Goal: Information Seeking & Learning: Compare options

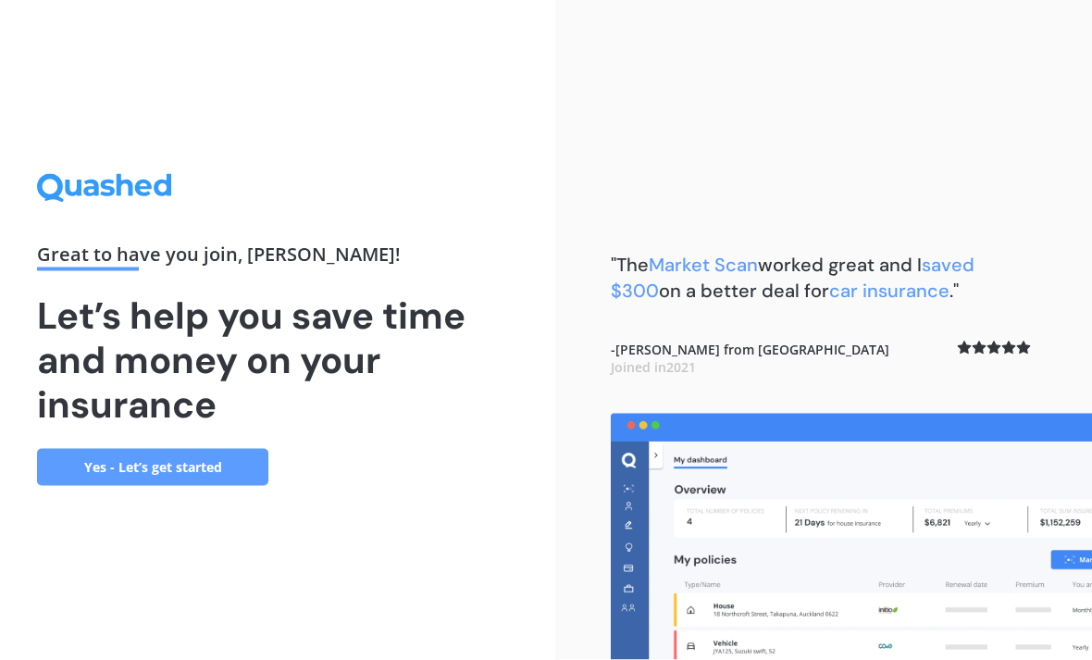
scroll to position [59, 0]
click at [198, 449] on link "Yes - Let’s get started" at bounding box center [152, 467] width 231 height 37
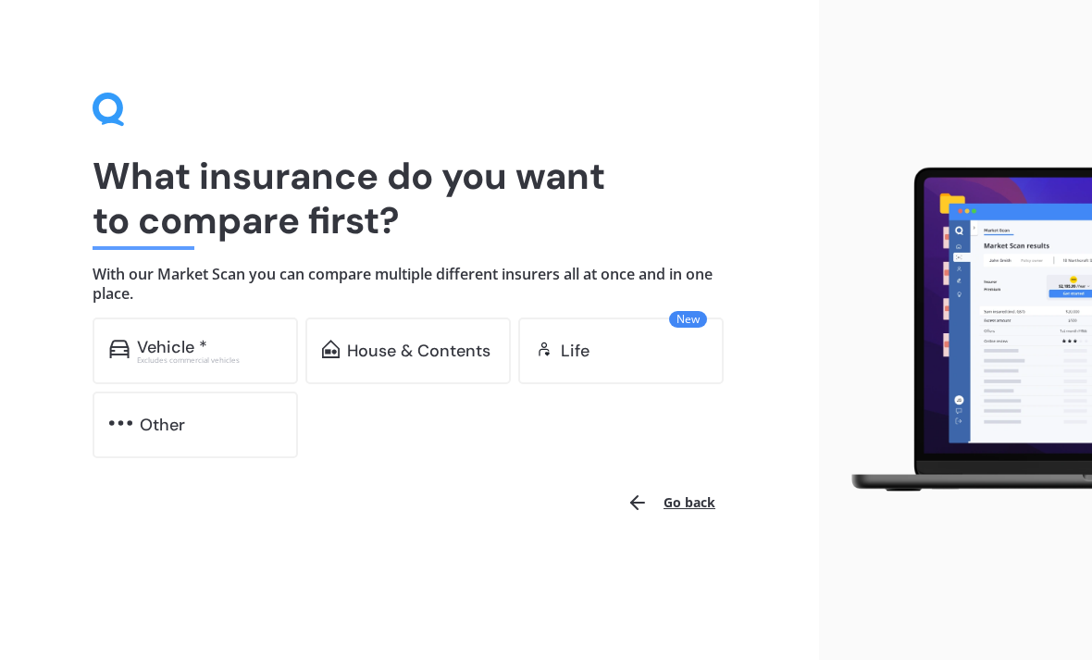
click at [231, 356] on div "Excludes commercial vehicles" at bounding box center [209, 359] width 144 height 7
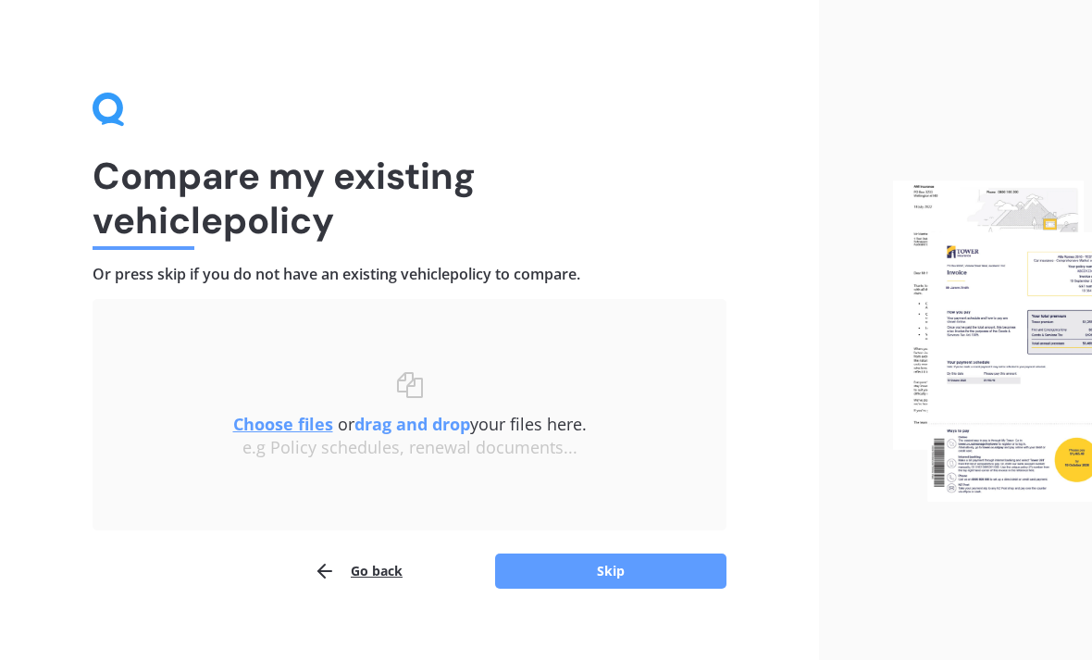
click at [614, 576] on button "Skip" at bounding box center [610, 570] width 231 height 35
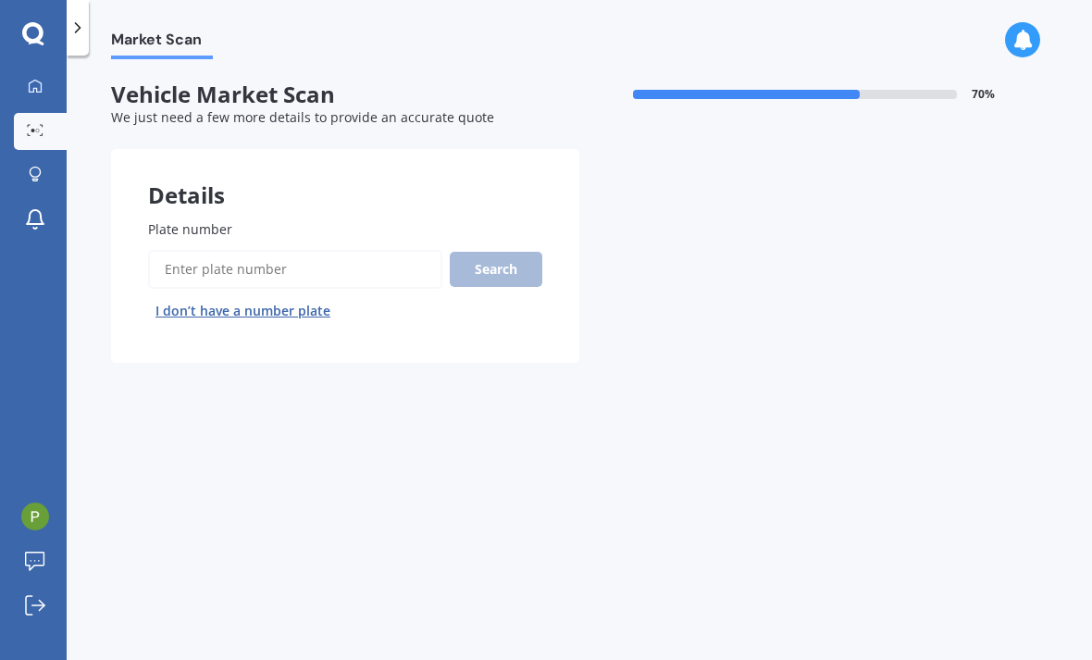
click at [374, 228] on label "Plate number" at bounding box center [341, 228] width 387 height 19
click at [374, 250] on input "Plate number" at bounding box center [295, 269] width 294 height 39
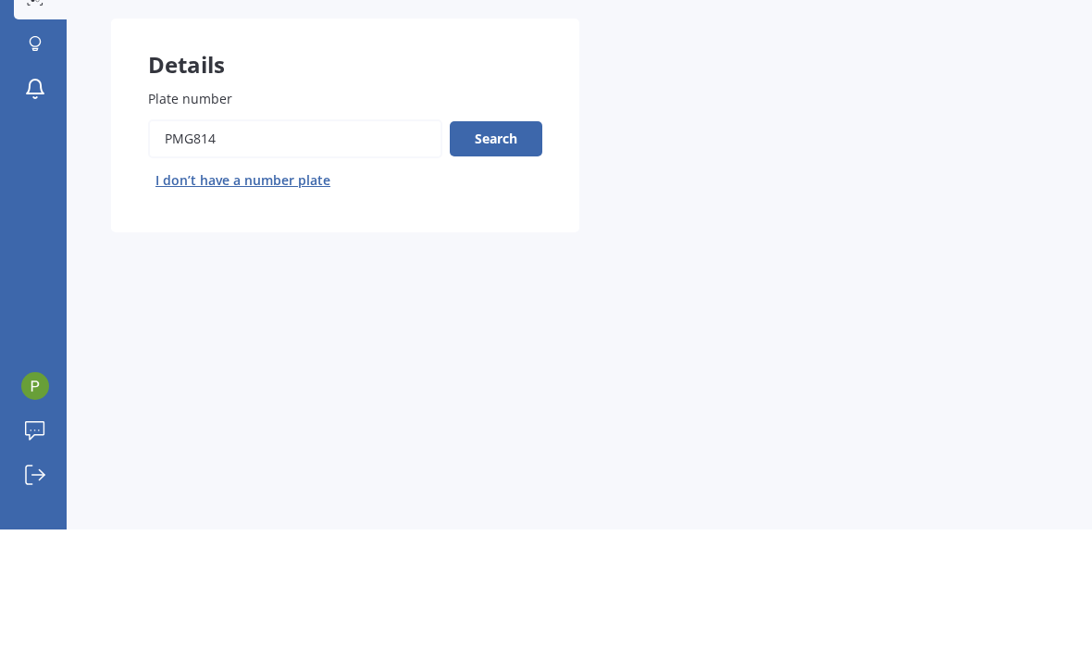
type input "PMG814"
click at [508, 252] on button "Search" at bounding box center [496, 269] width 93 height 35
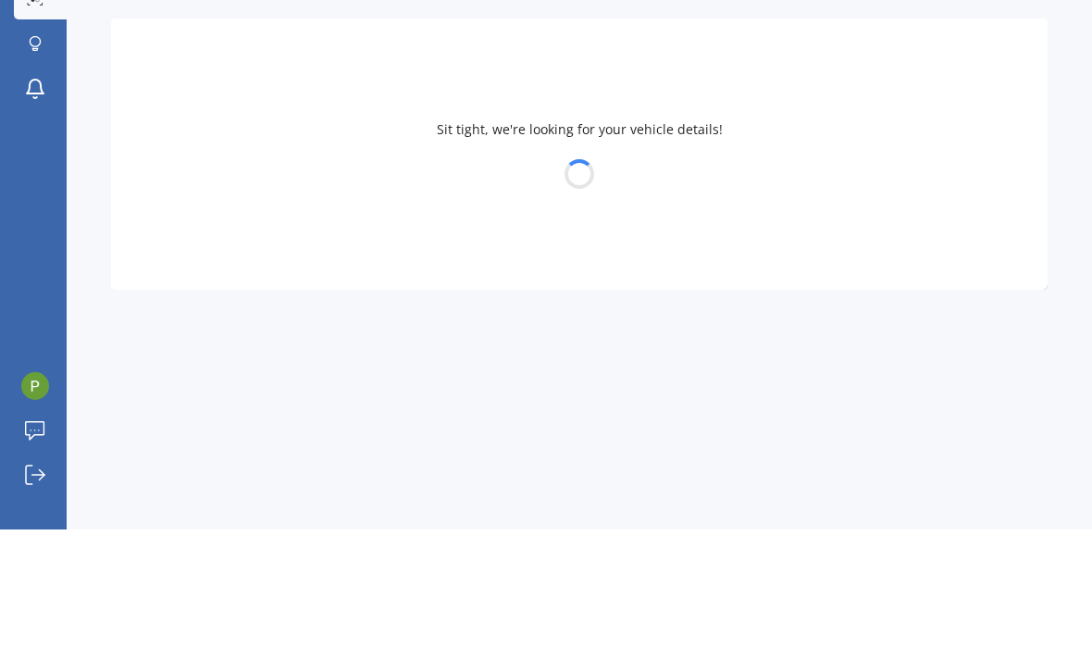
scroll to position [59, 0]
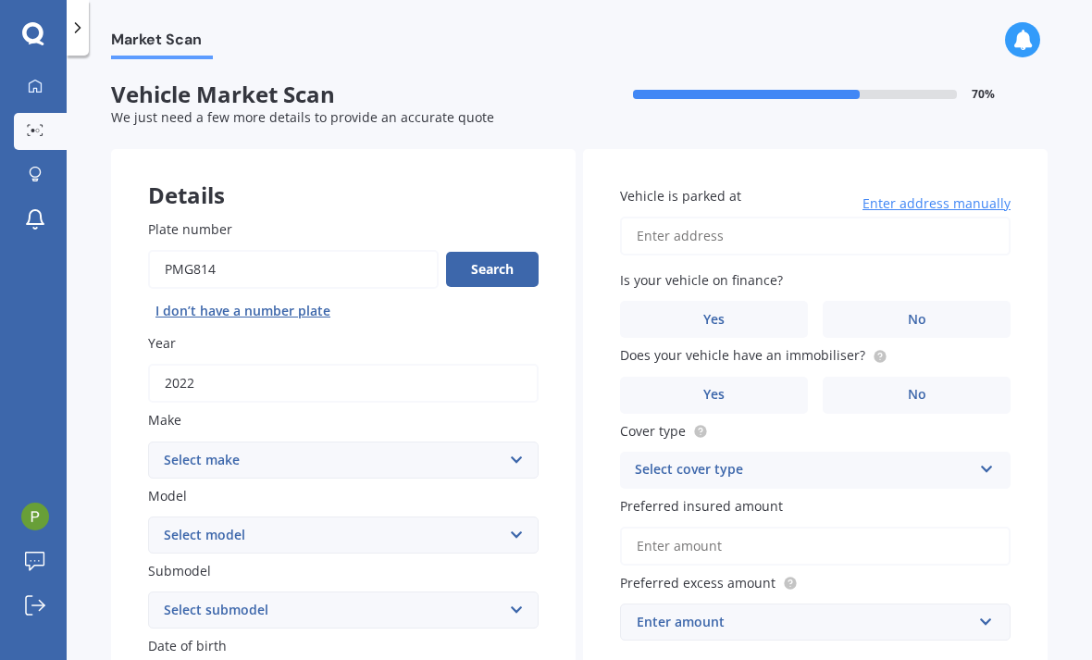
click at [328, 441] on select "Select make AC ALFA ROMEO ASTON MARTIN AUDI AUSTIN BEDFORD Bentley BMW BYD CADI…" at bounding box center [343, 459] width 390 height 37
select select "MITSUBISHI"
click at [526, 516] on select "Select model 380 Airtrek Aspire ASX Canter Carisma Challenger Challenger Diesel…" at bounding box center [343, 534] width 390 height 37
select select "ECLIPSE CROSS"
click at [524, 591] on select "Select submodel Black Edition Wagon 5dr CVT 8sp 1.5T PHEV VRX 4WD Hybrid PHEV X…" at bounding box center [343, 609] width 390 height 37
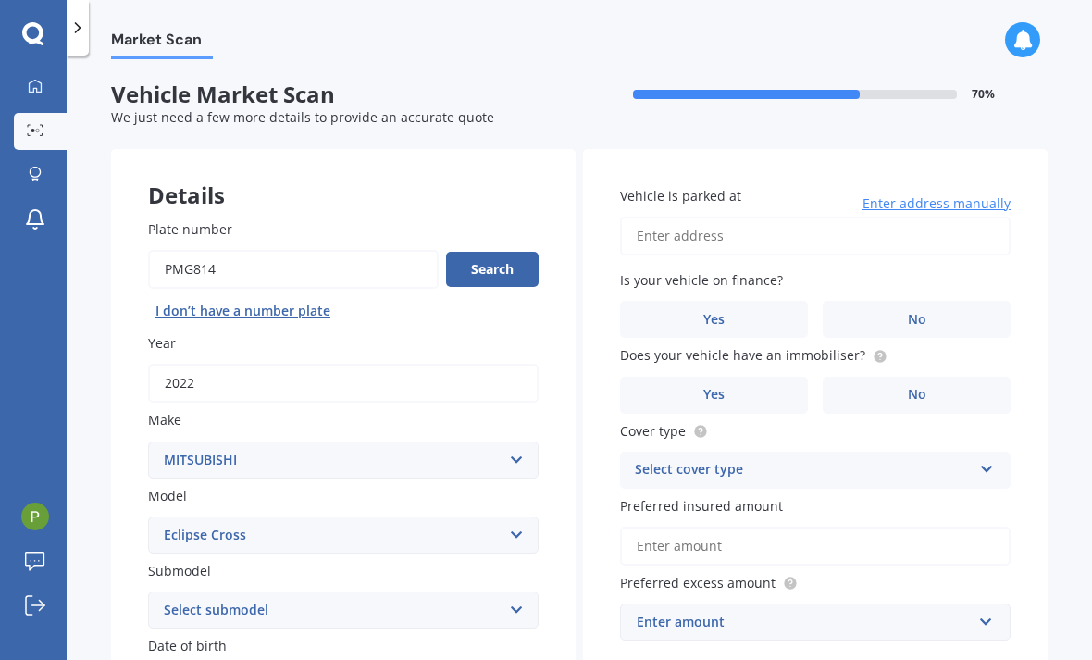
select select "PHEV VRX 4WD HYBRID"
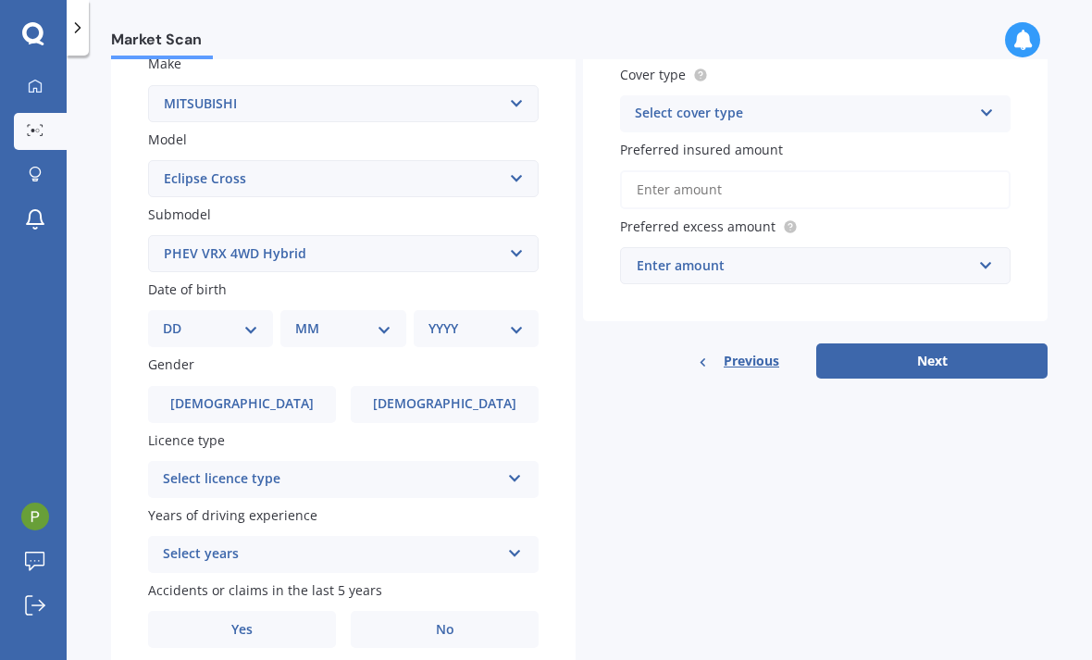
scroll to position [354, 0]
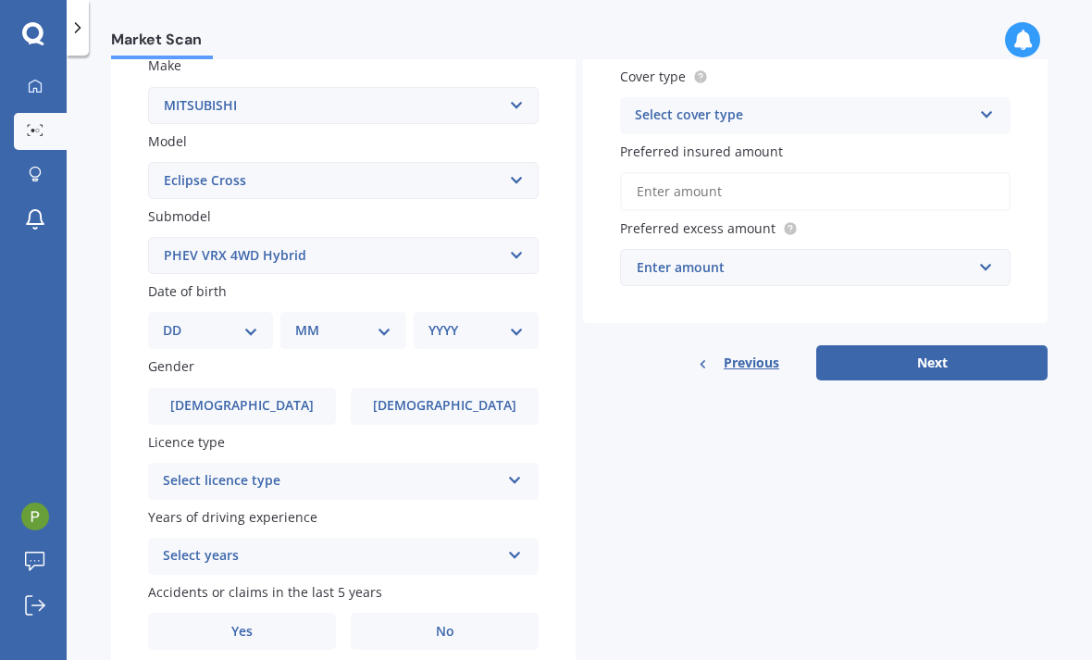
click at [271, 312] on div "DD 01 02 03 04 05 06 07 08 09 10 11 12 13 14 15 16 17 18 19 20 21 22 23 24 25 2…" at bounding box center [210, 330] width 125 height 37
click at [261, 282] on div "Plate number Search I don’t have a number plate Year 2022 Make Select make AC A…" at bounding box center [343, 257] width 464 height 859
click at [434, 388] on label "Female" at bounding box center [445, 406] width 188 height 37
click at [0, 0] on input "Female" at bounding box center [0, 0] width 0 height 0
click at [288, 312] on div "MM 01 02 03 04 05 06 07 08 09 10 11 12" at bounding box center [342, 330] width 125 height 37
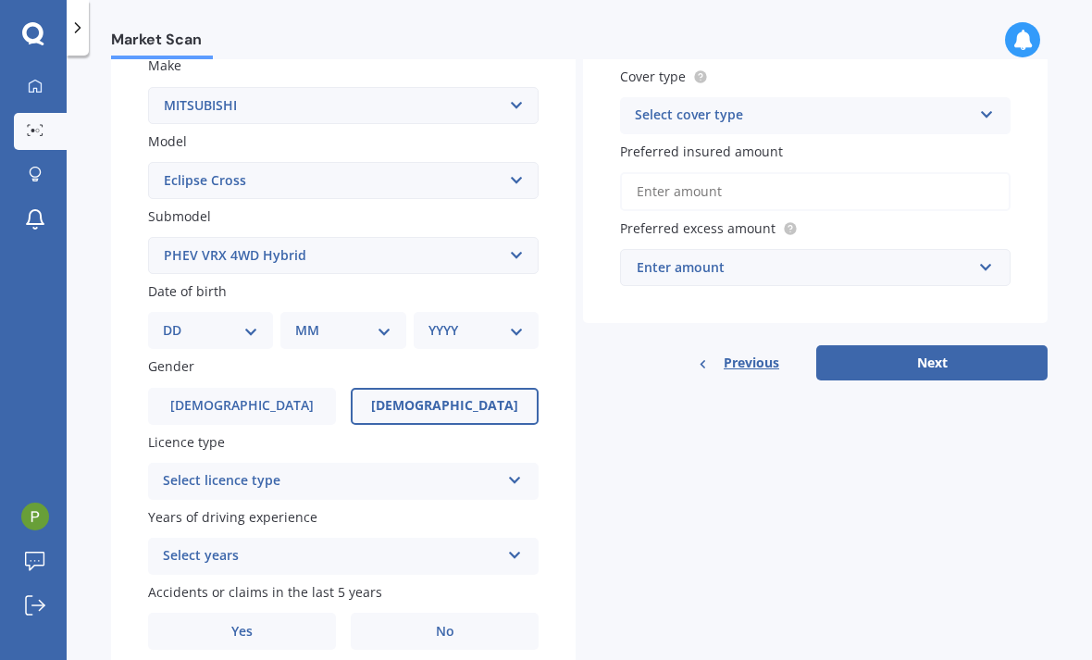
click at [243, 320] on select "DD 01 02 03 04 05 06 07 08 09 10 11 12 13 14 15 16 17 18 19 20 21 22 23 24 25 2…" at bounding box center [210, 330] width 95 height 20
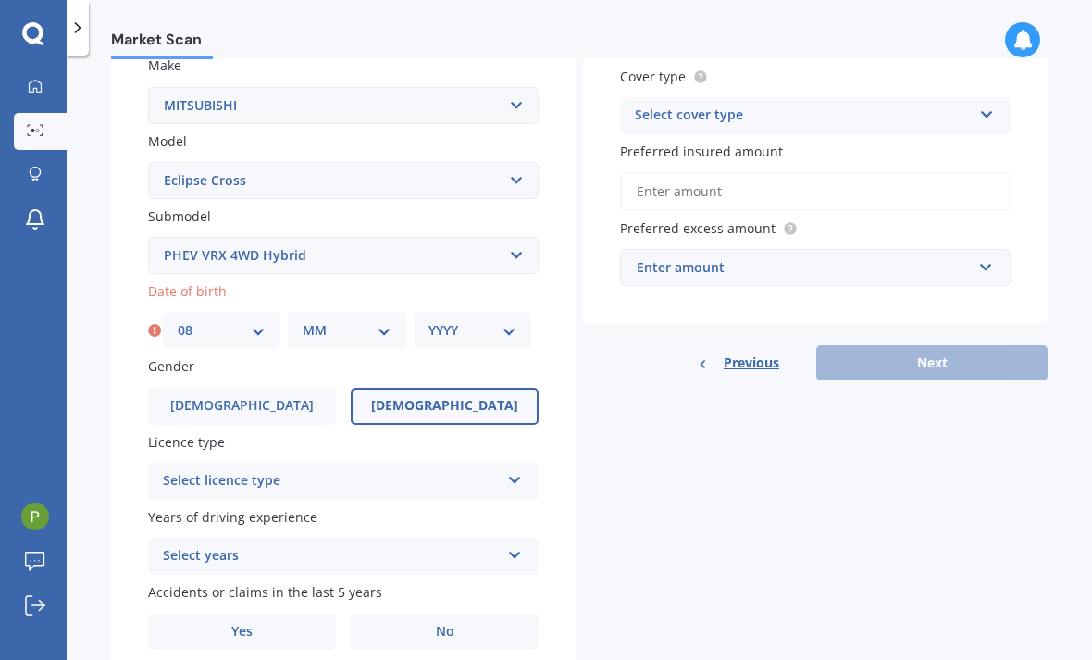
click at [265, 320] on select "DD 01 02 03 04 05 06 07 08 09 10 11 12 13 14 15 16 17 18 19 20 21 22 23 24 25 2…" at bounding box center [222, 330] width 88 height 20
select select "07"
click at [389, 320] on select "MM 01 02 03 04 05 06 07 08 09 10 11 12" at bounding box center [346, 330] width 88 height 20
select select "09"
click at [513, 320] on select "YYYY 2025 2024 2023 2022 2021 2020 2019 2018 2017 2016 2015 2014 2013 2012 2011…" at bounding box center [472, 330] width 88 height 20
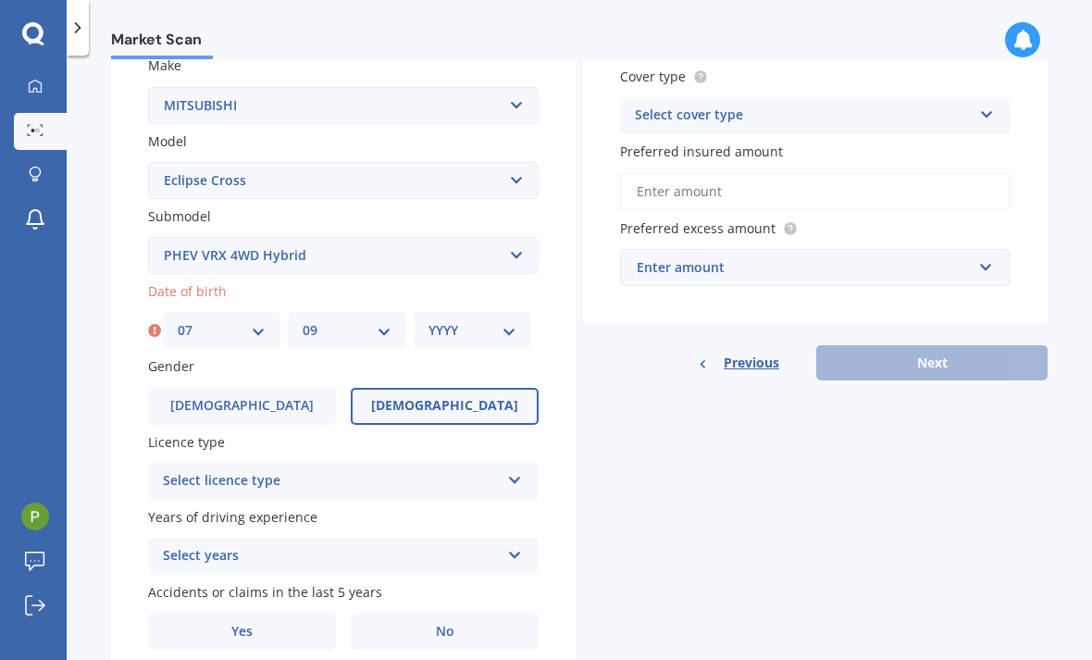
select select "1946"
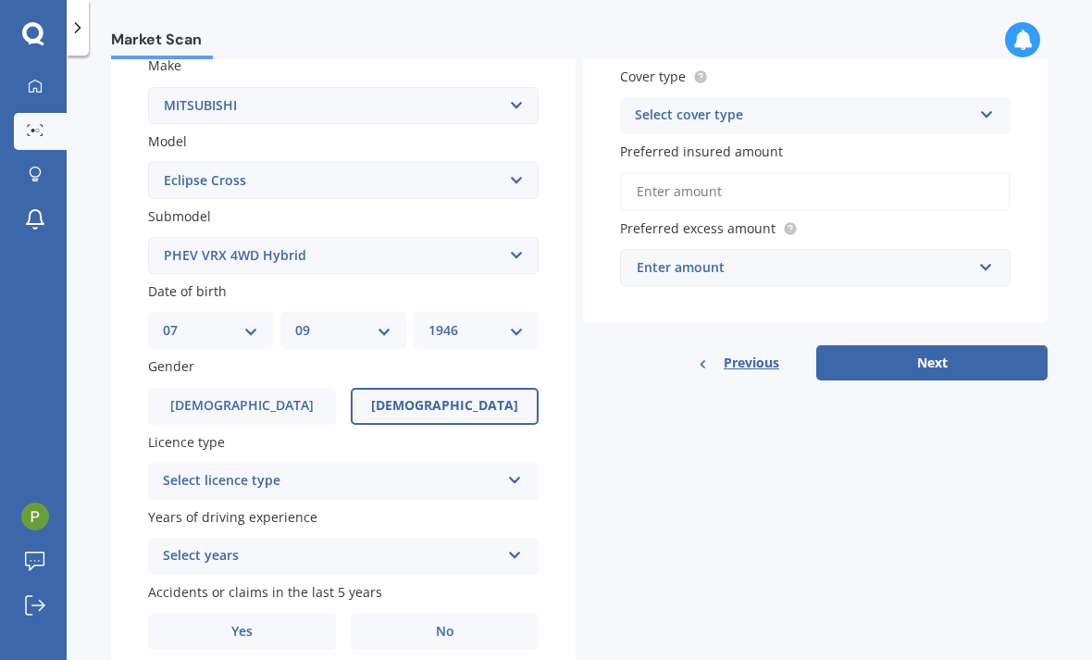
click at [512, 470] on icon at bounding box center [515, 476] width 16 height 13
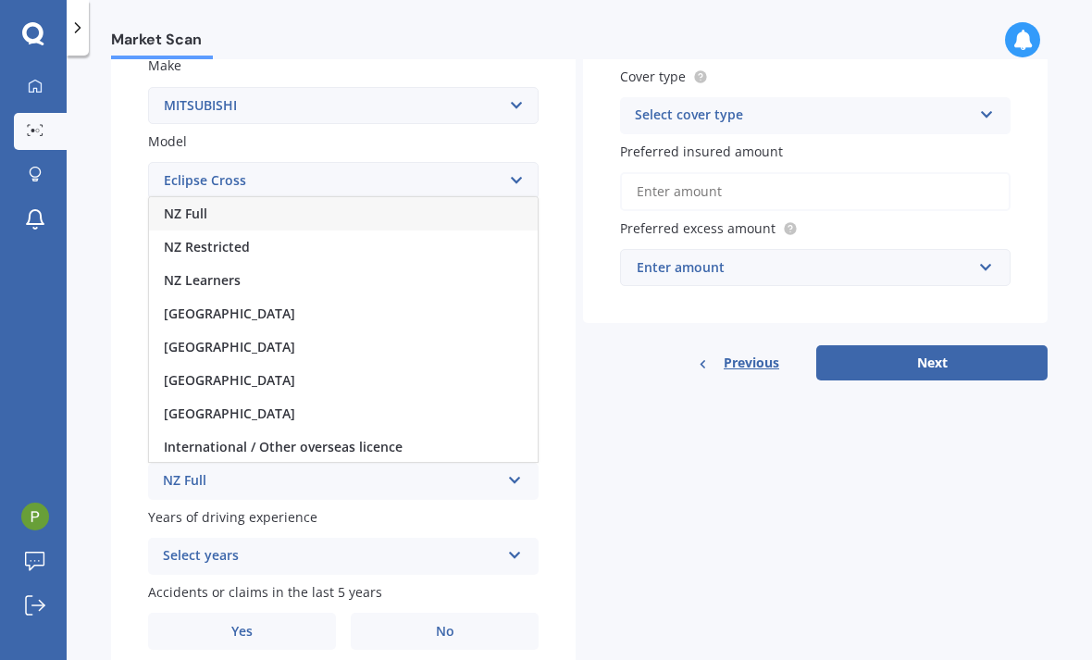
click at [385, 197] on div "NZ Full" at bounding box center [343, 213] width 389 height 33
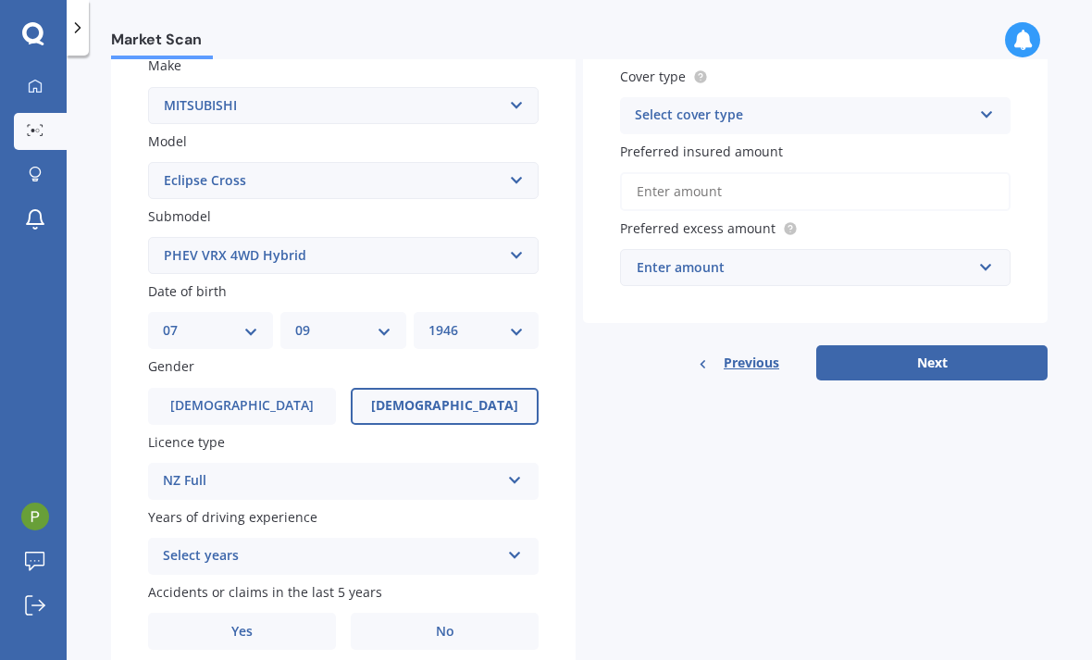
click at [513, 537] on div "Select years 5 or more years 4 years 3 years 2 years 1 year" at bounding box center [343, 555] width 390 height 37
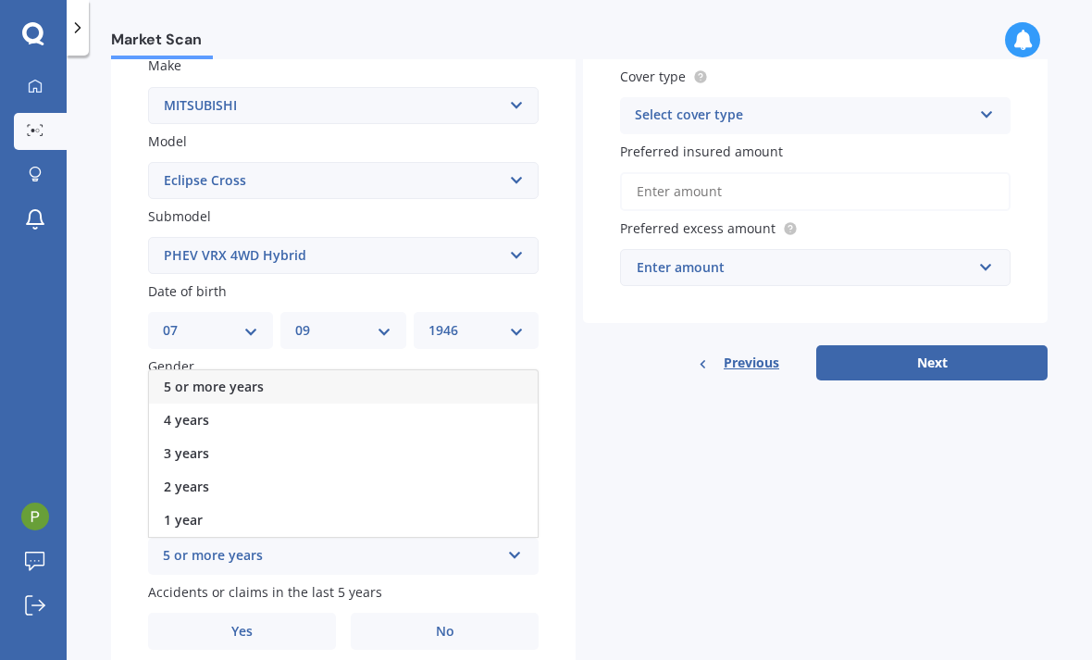
scroll to position [327, 0]
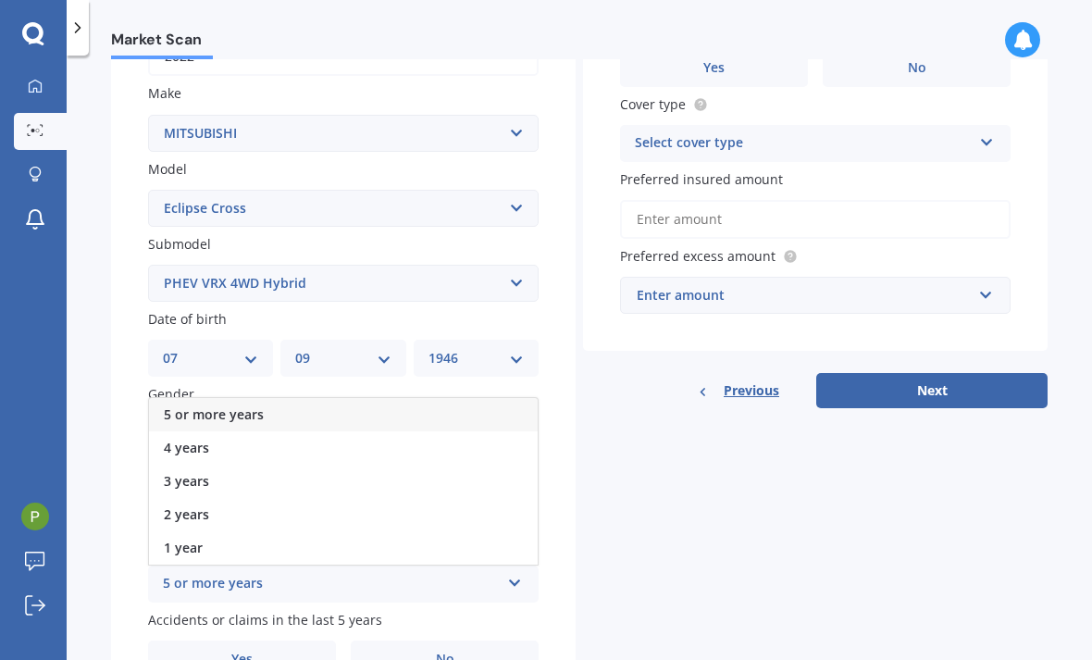
click at [335, 431] on div "4 years" at bounding box center [343, 447] width 389 height 33
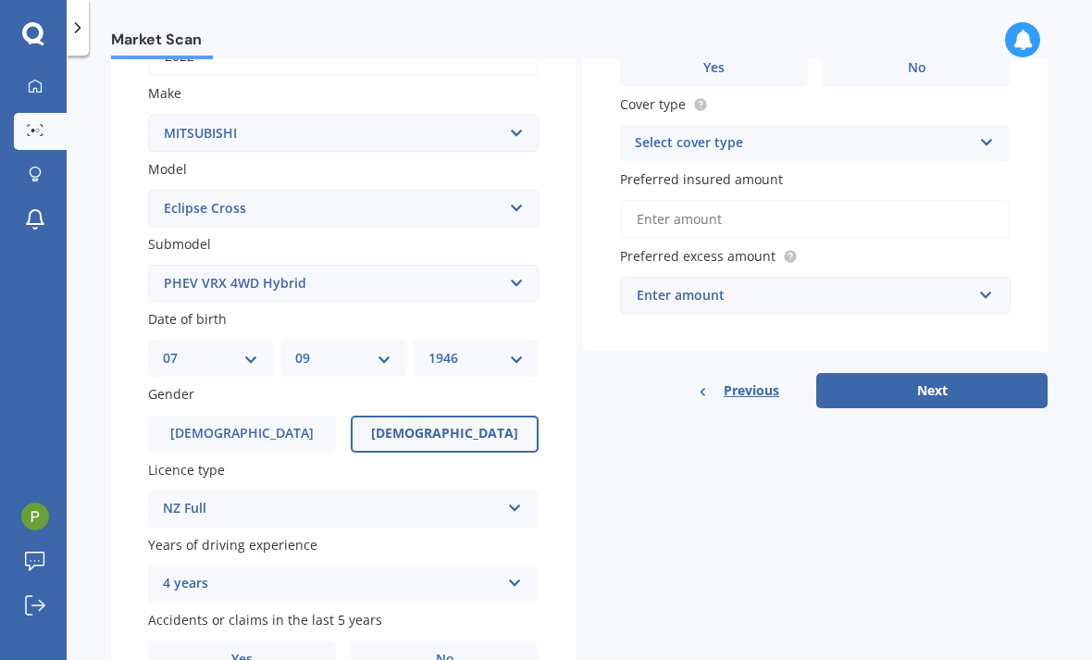
click at [519, 573] on icon at bounding box center [515, 579] width 16 height 13
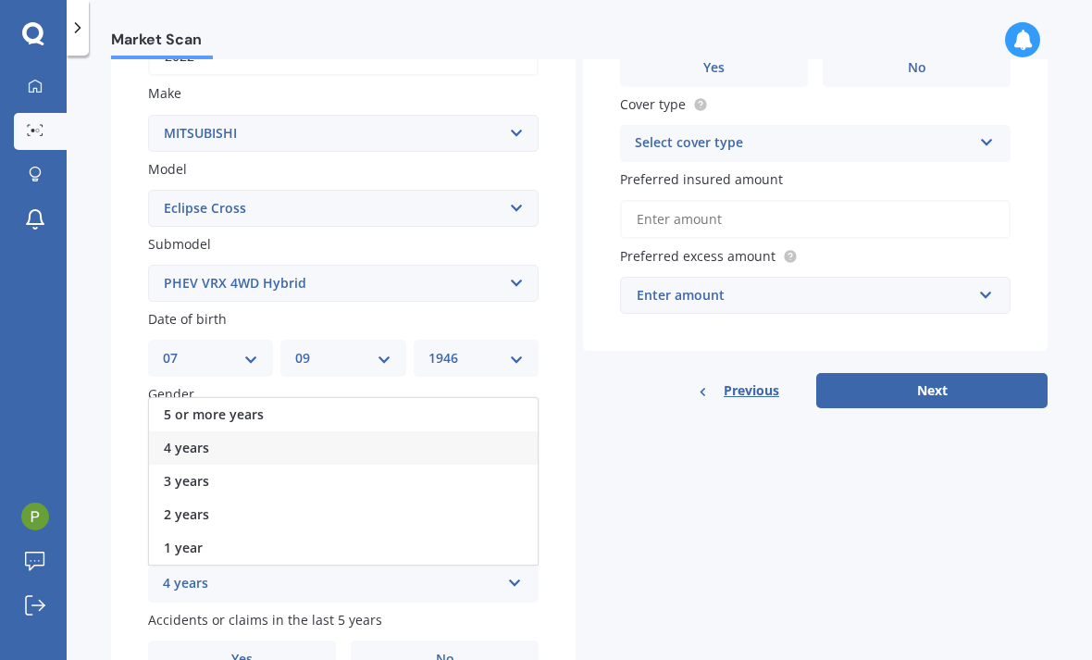
click at [232, 405] on span "5 or more years" at bounding box center [214, 414] width 100 height 18
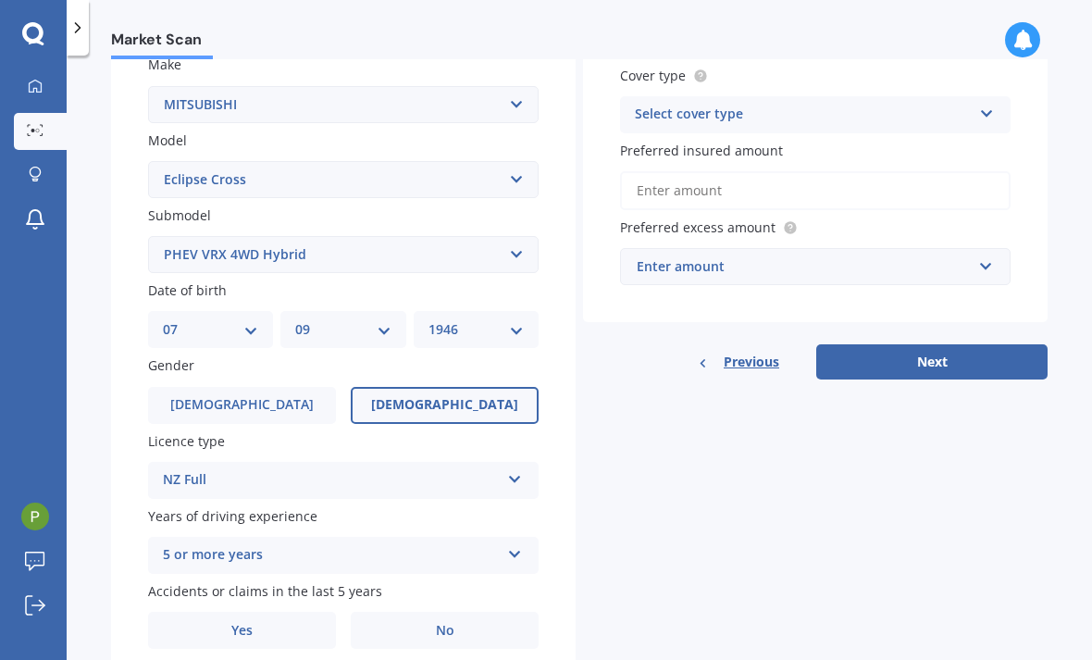
scroll to position [354, 0]
click at [463, 612] on label "No" at bounding box center [445, 630] width 188 height 37
click at [0, 0] on input "No" at bounding box center [0, 0] width 0 height 0
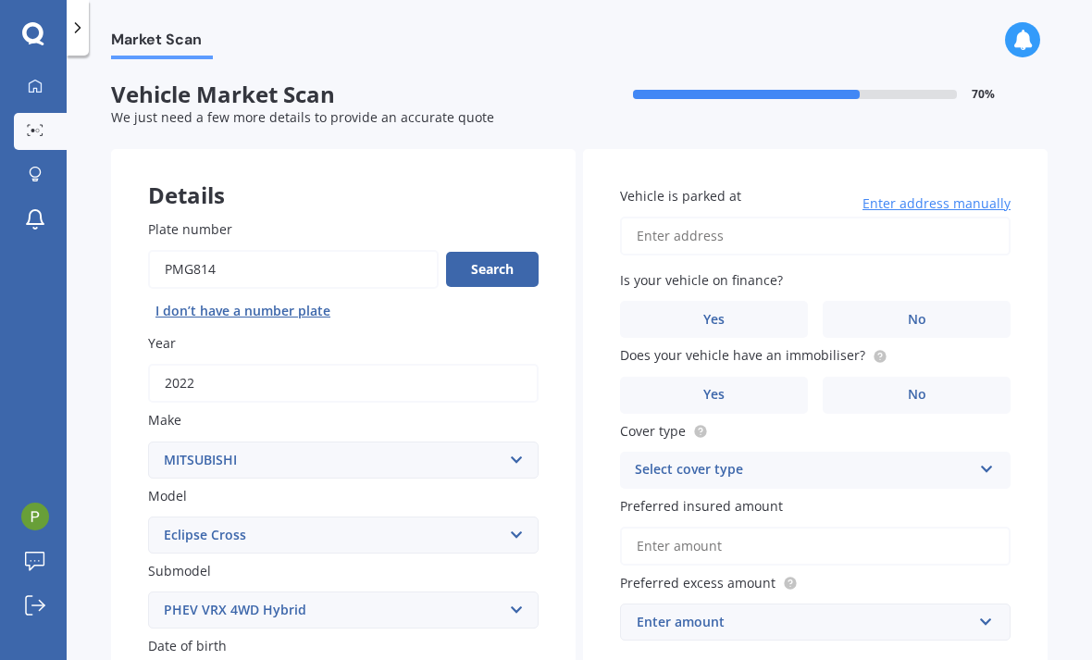
scroll to position [0, 0]
click at [793, 216] on input "Vehicle is parked at" at bounding box center [815, 235] width 390 height 39
type input "9A Beach Road, Mangōnui 0420"
click at [910, 301] on label "No" at bounding box center [916, 319] width 188 height 37
click at [0, 0] on input "No" at bounding box center [0, 0] width 0 height 0
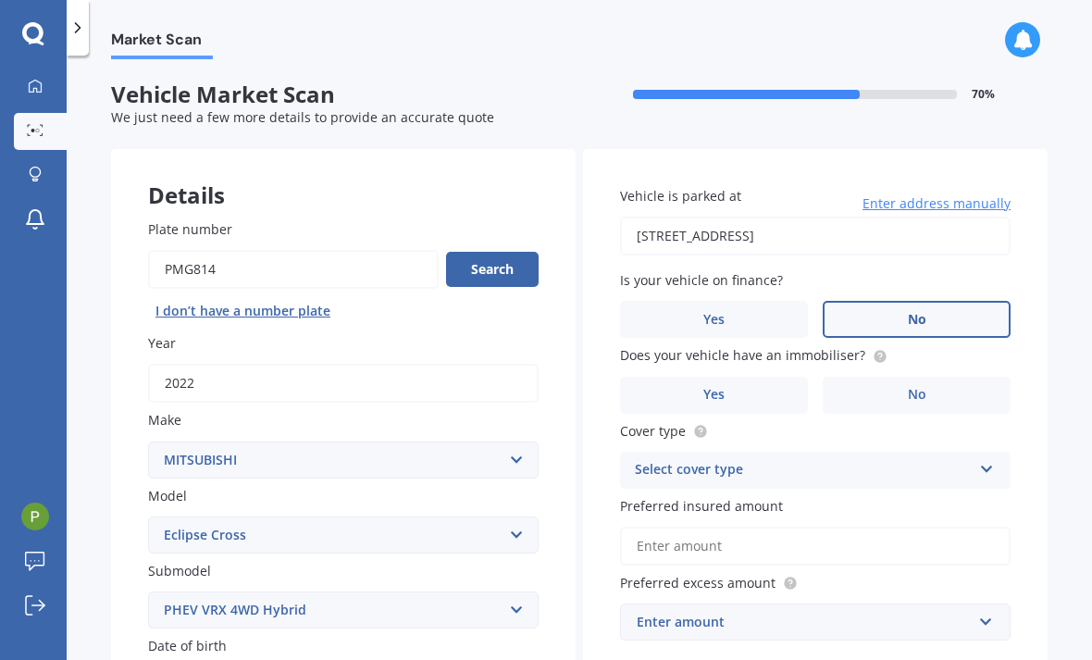
click at [722, 376] on label "Yes" at bounding box center [714, 394] width 188 height 37
click at [0, 0] on input "Yes" at bounding box center [0, 0] width 0 height 0
click at [975, 451] on div "Select cover type Comprehensive Third Party, Fire & Theft Third Party" at bounding box center [815, 469] width 390 height 37
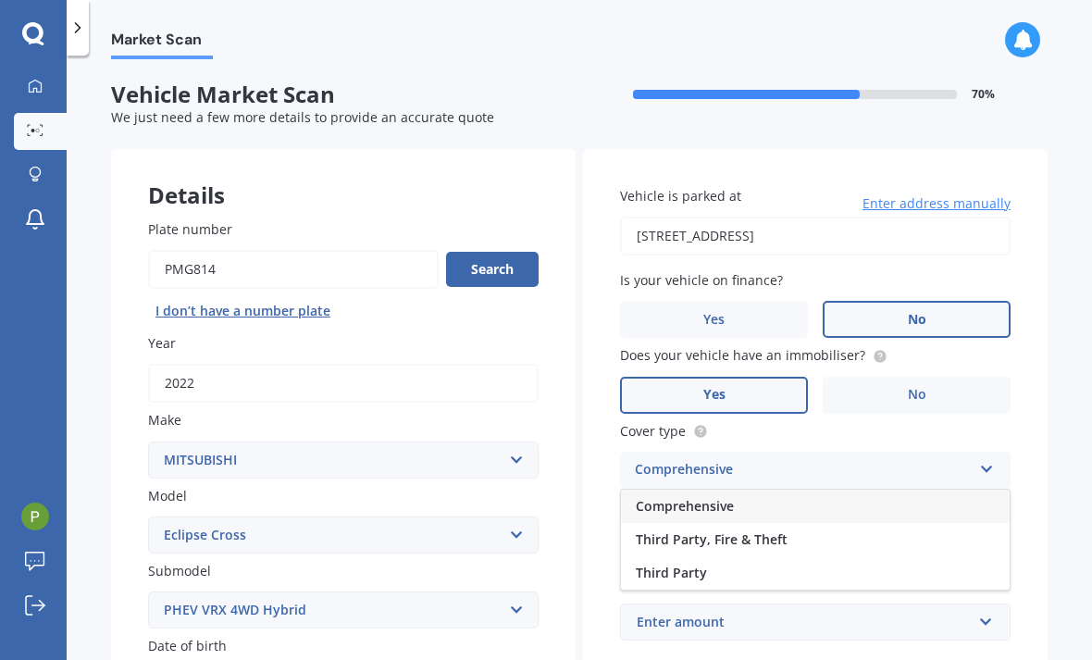
click at [960, 489] on div "Comprehensive" at bounding box center [815, 505] width 389 height 33
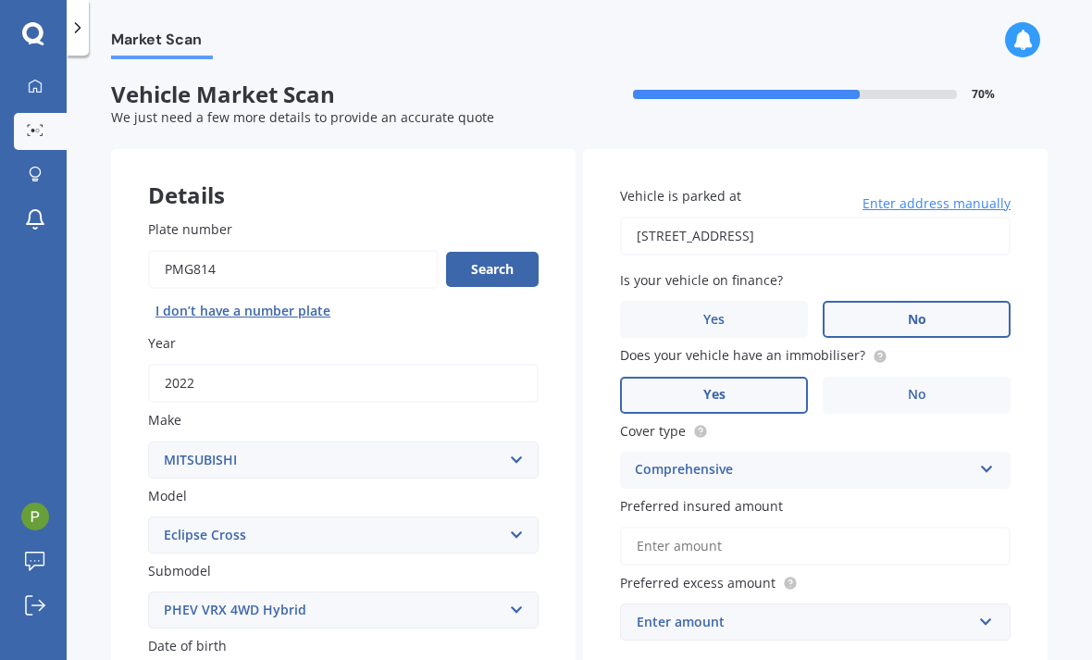
click at [963, 451] on div "Comprehensive Comprehensive Third Party, Fire & Theft Third Party" at bounding box center [815, 469] width 390 height 37
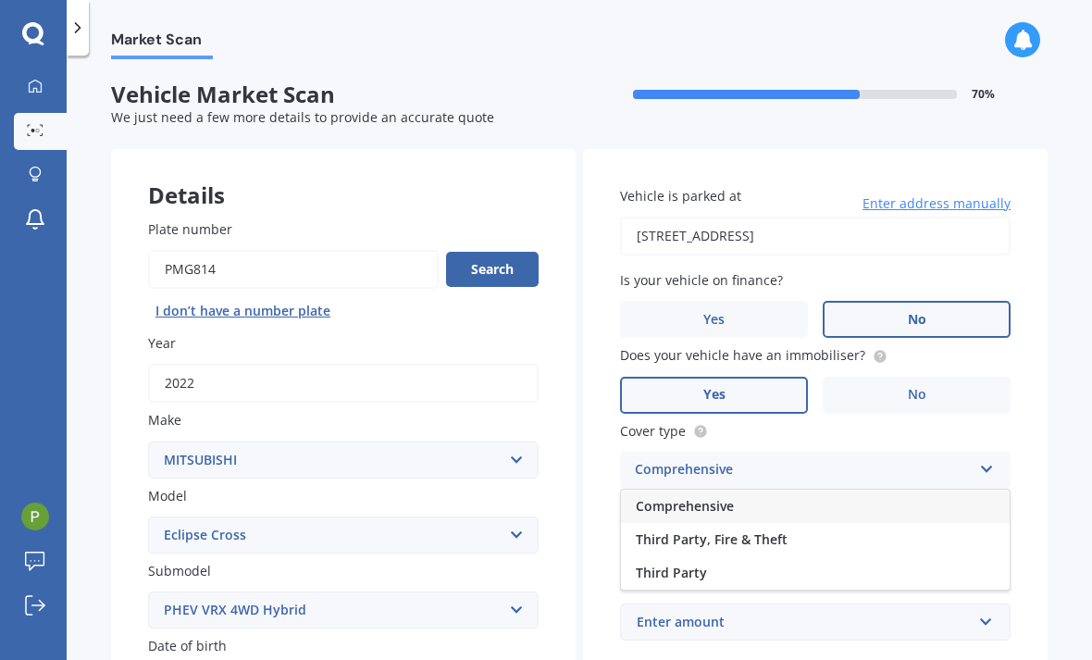
click at [700, 497] on span "Comprehensive" at bounding box center [684, 506] width 98 height 18
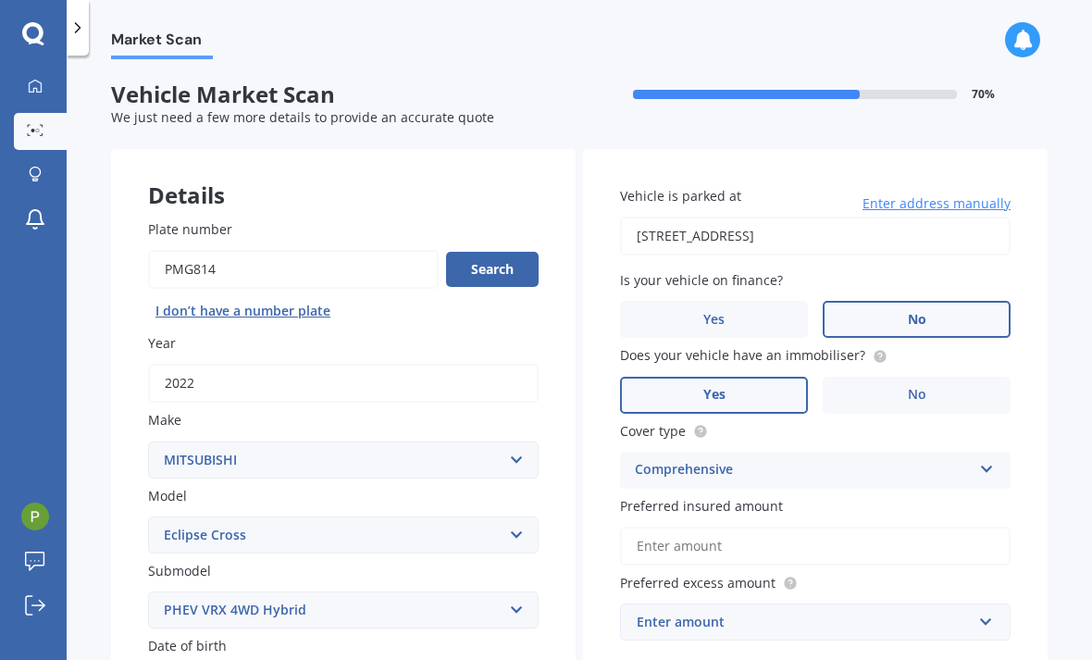
click at [768, 526] on input "Preferred insured amount" at bounding box center [815, 545] width 390 height 39
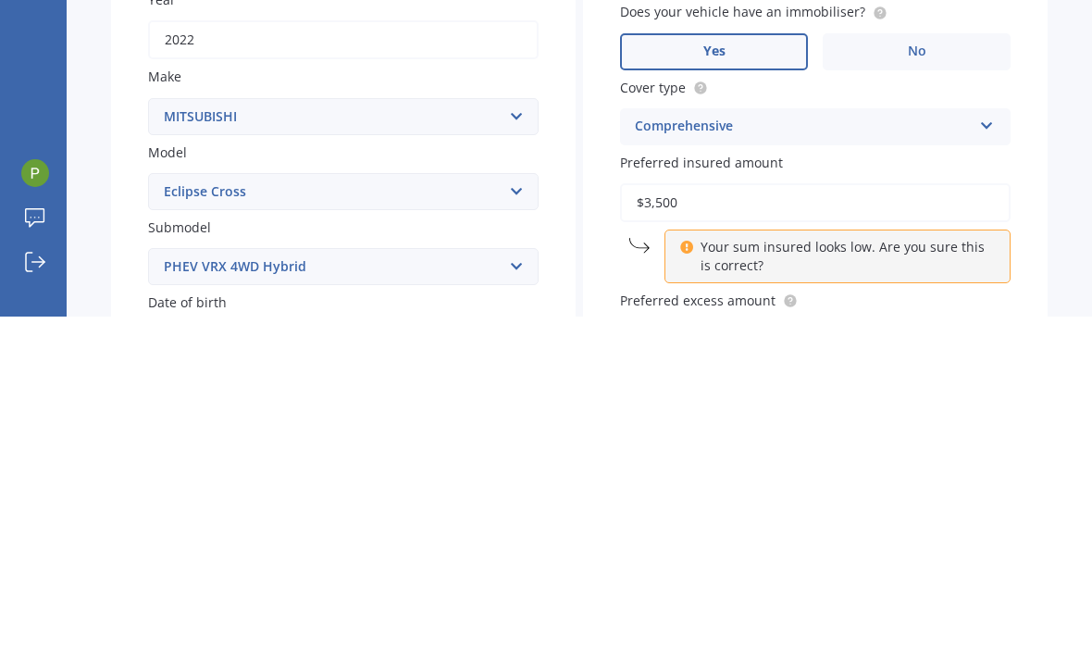
type input "$35,000"
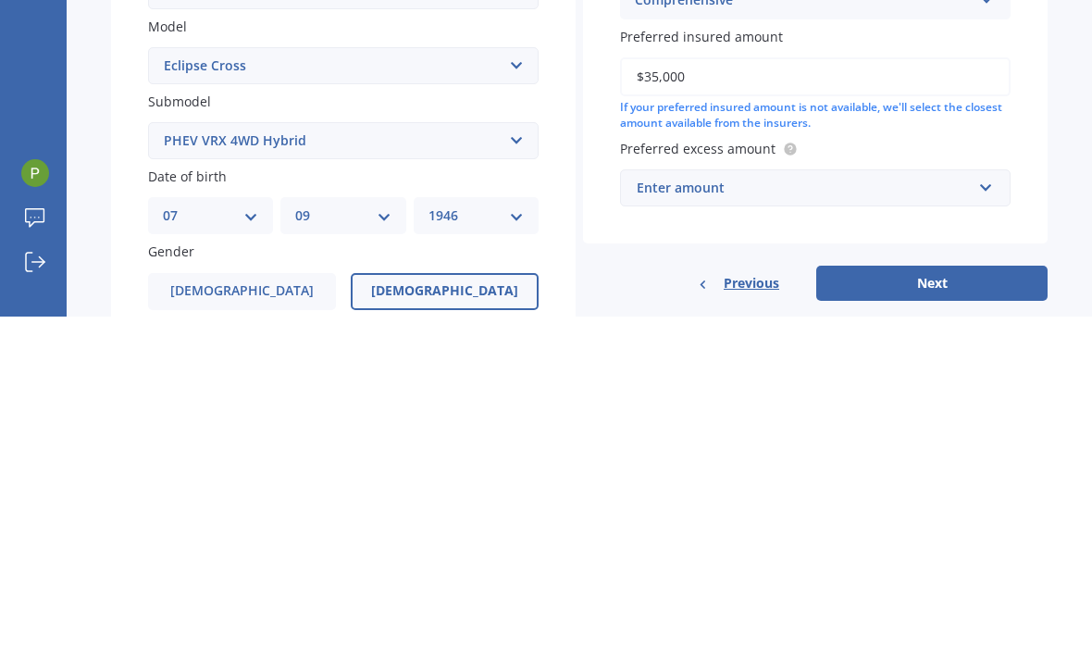
scroll to position [149, 0]
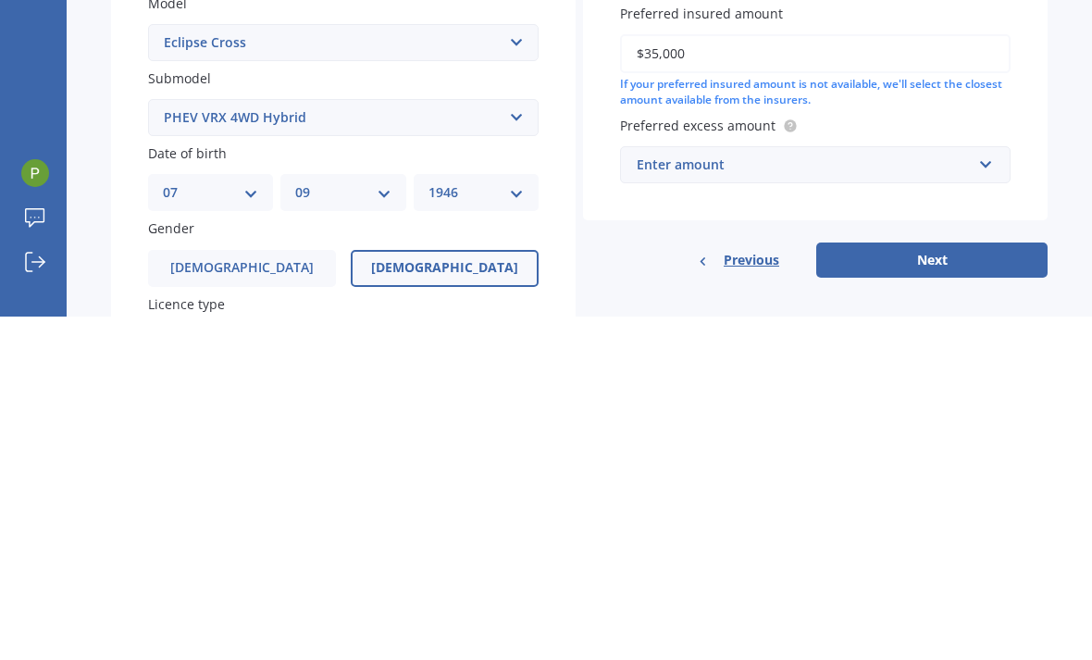
click at [1005, 489] on div "Enter amount $100 $400 $500 $750 $1,000 $1,500 $2,000" at bounding box center [815, 507] width 390 height 37
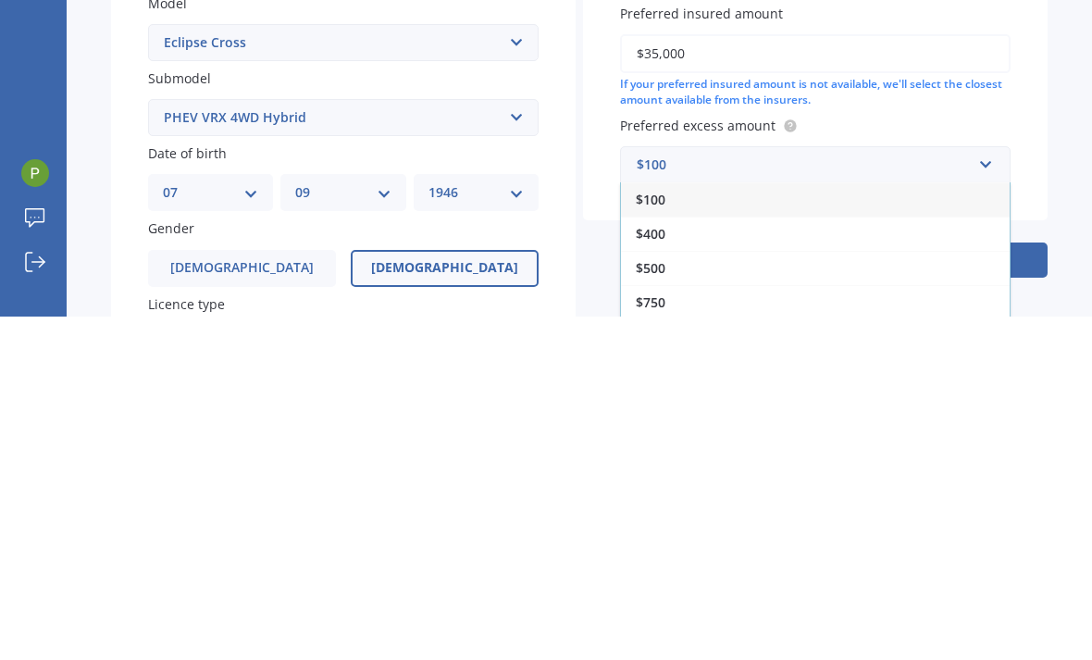
click at [665, 602] on span "$500" at bounding box center [650, 611] width 30 height 18
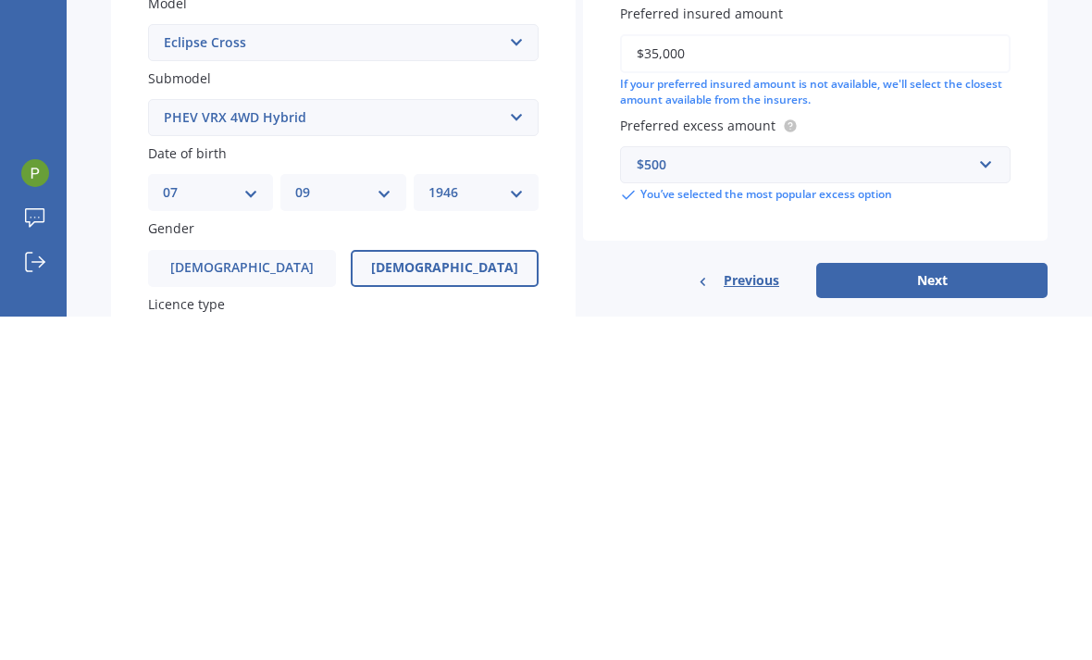
click at [929, 606] on button "Next" at bounding box center [931, 623] width 231 height 35
select select "07"
select select "09"
select select "1946"
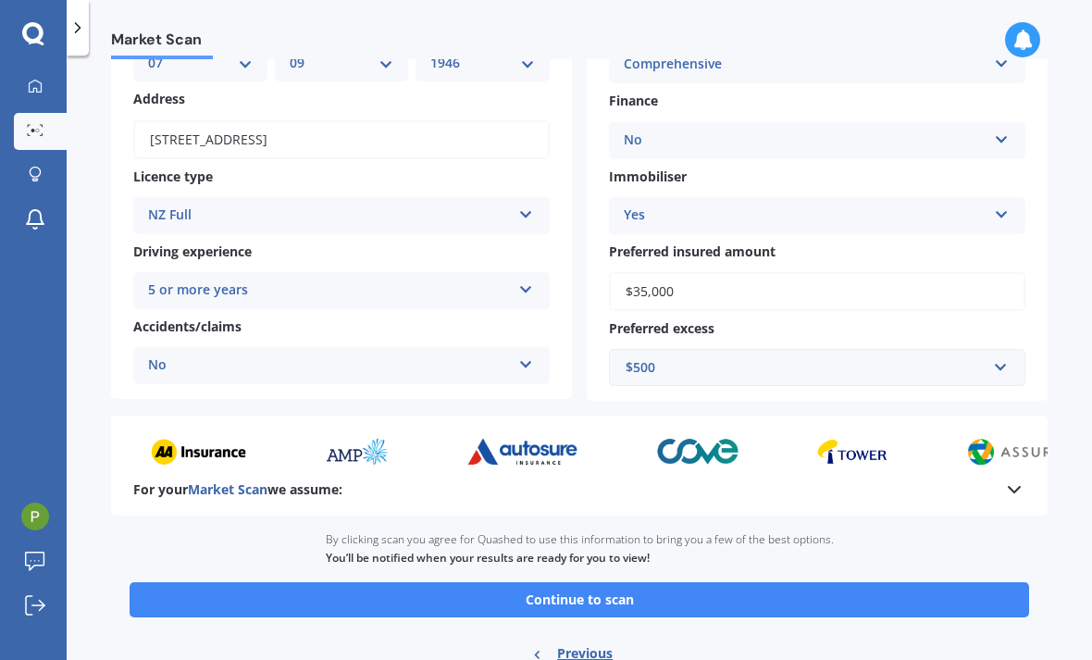
scroll to position [224, 0]
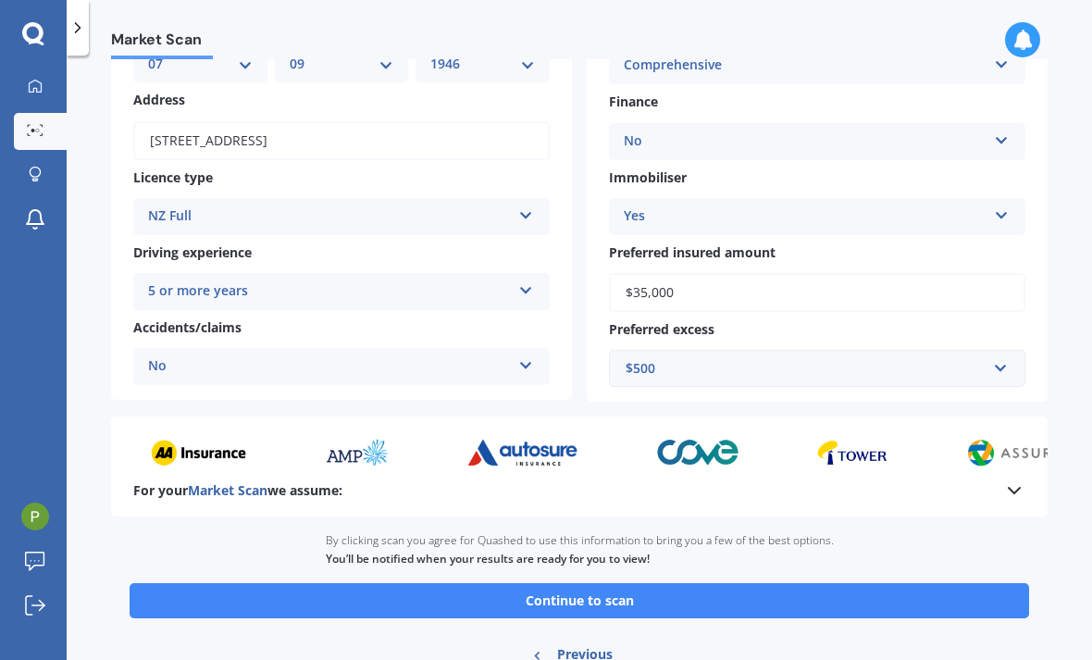
click at [619, 583] on button "Continue to scan" at bounding box center [579, 600] width 899 height 35
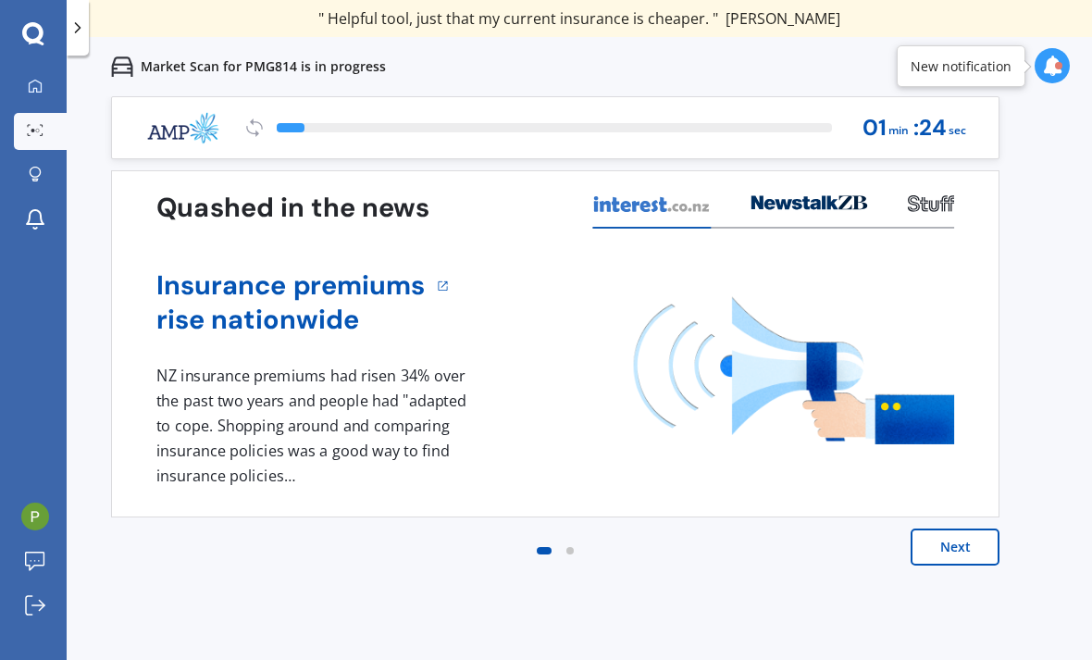
click at [984, 549] on button "Next" at bounding box center [954, 546] width 89 height 37
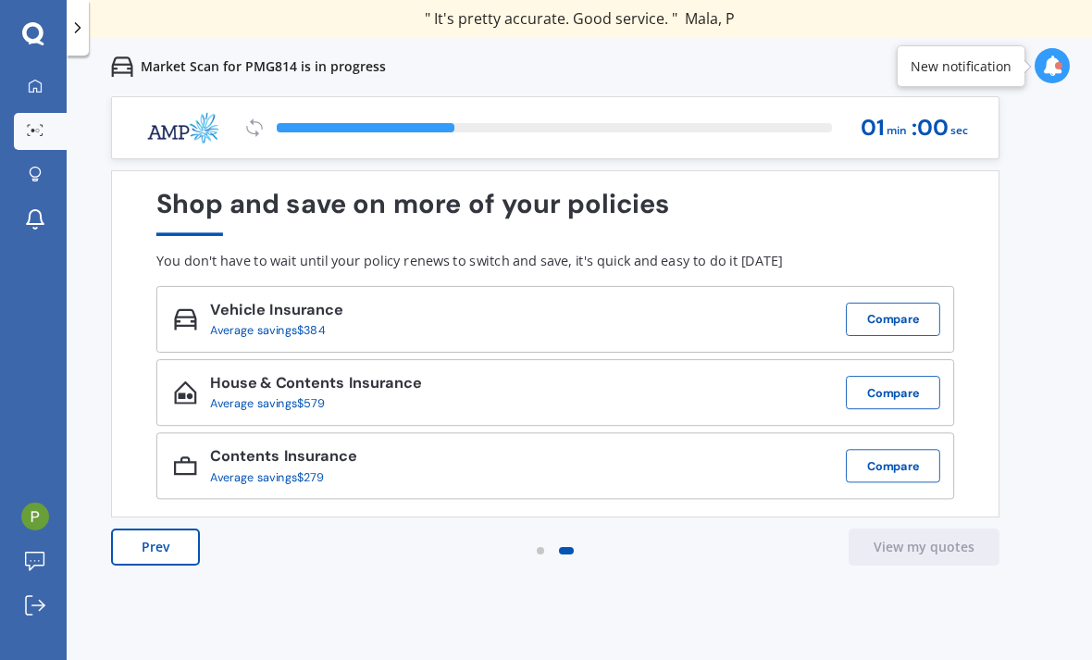
click at [890, 335] on button "Compare" at bounding box center [892, 318] width 94 height 33
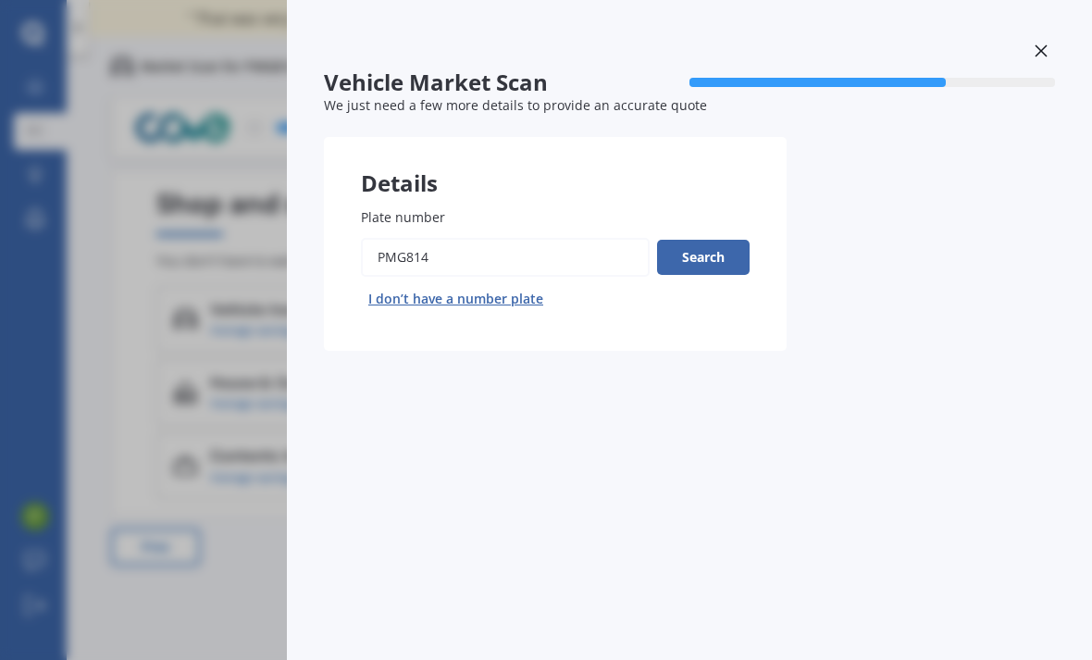
click at [698, 256] on button "Search" at bounding box center [703, 257] width 93 height 35
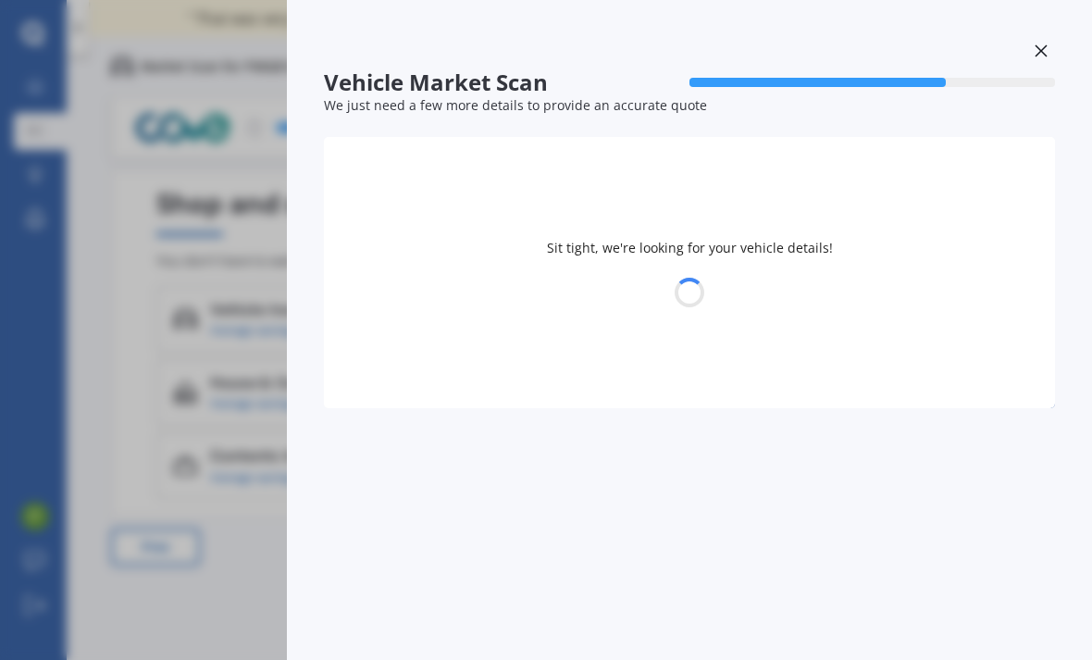
select select "07"
select select "09"
select select "1946"
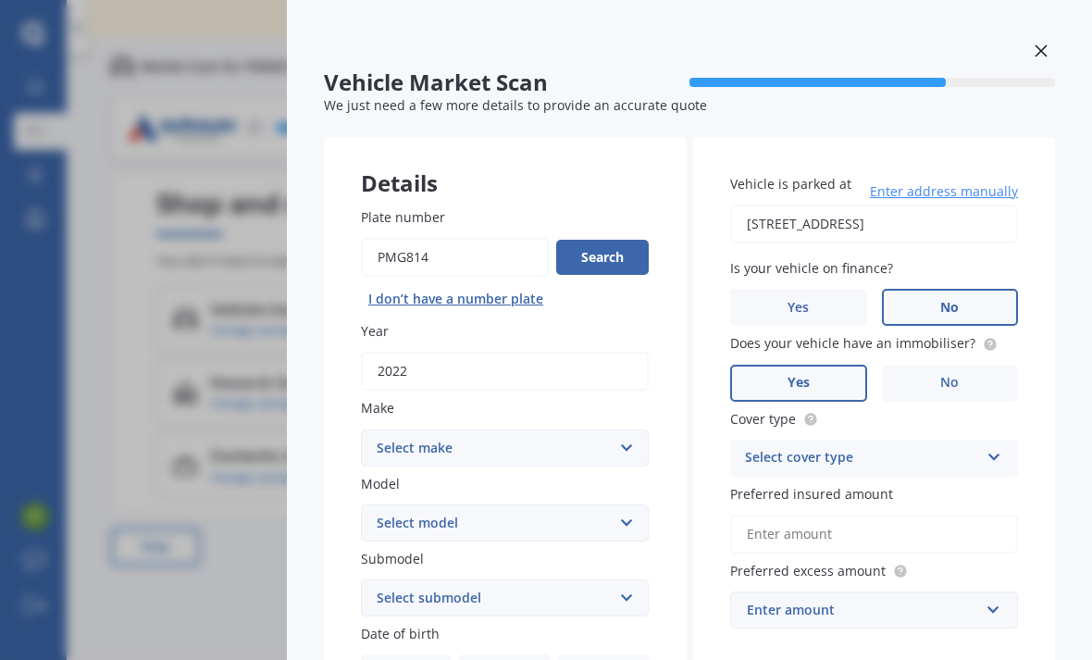
click at [609, 250] on button "Search" at bounding box center [602, 257] width 93 height 35
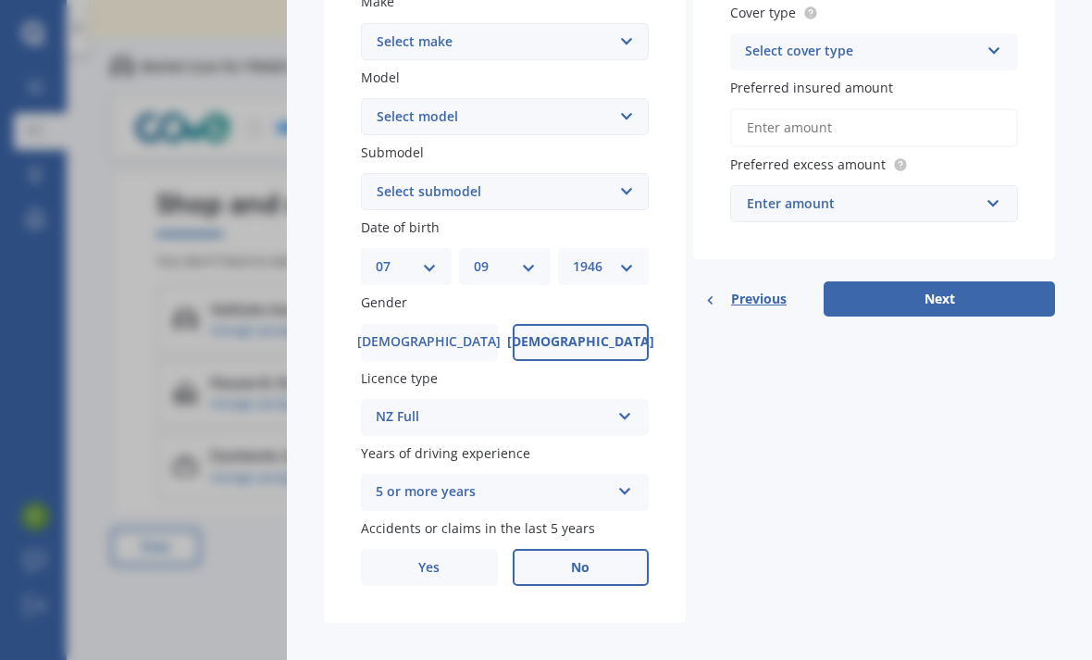
scroll to position [405, 0]
click at [946, 294] on button "Next" at bounding box center [938, 299] width 231 height 35
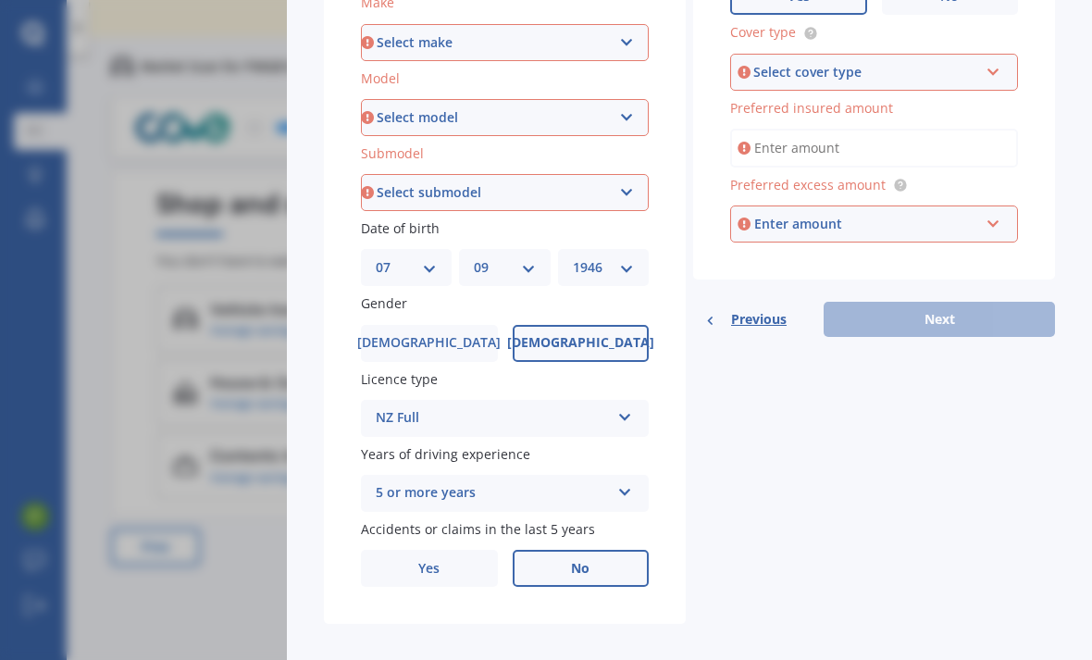
scroll to position [59, 0]
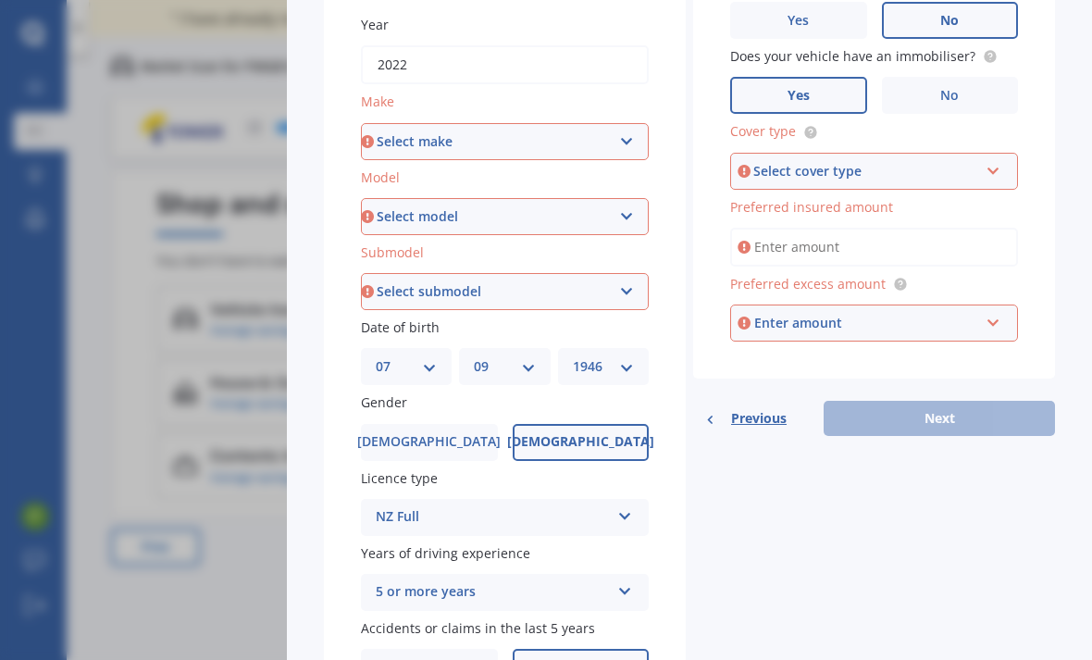
click at [942, 153] on div "Select cover type Comprehensive Third Party, Fire & Theft Third Party" at bounding box center [874, 171] width 288 height 37
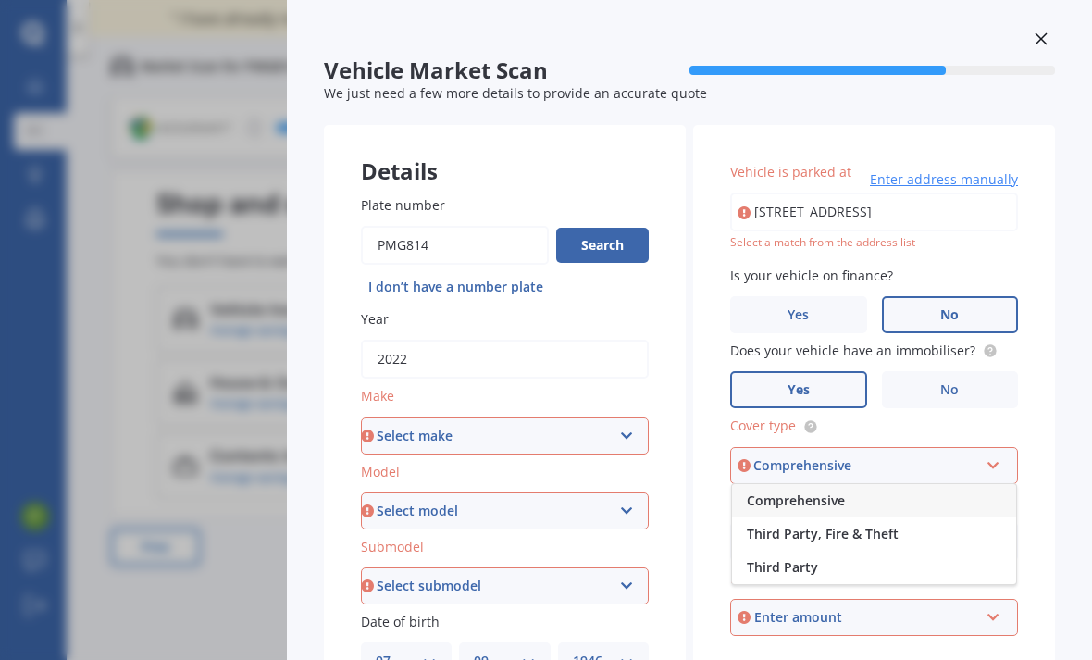
scroll to position [12, 0]
click at [646, 417] on select "Select make AC ALFA ROMEO ASTON MARTIN AUDI AUSTIN BEDFORD Bentley BMW BYD CADI…" at bounding box center [505, 435] width 288 height 37
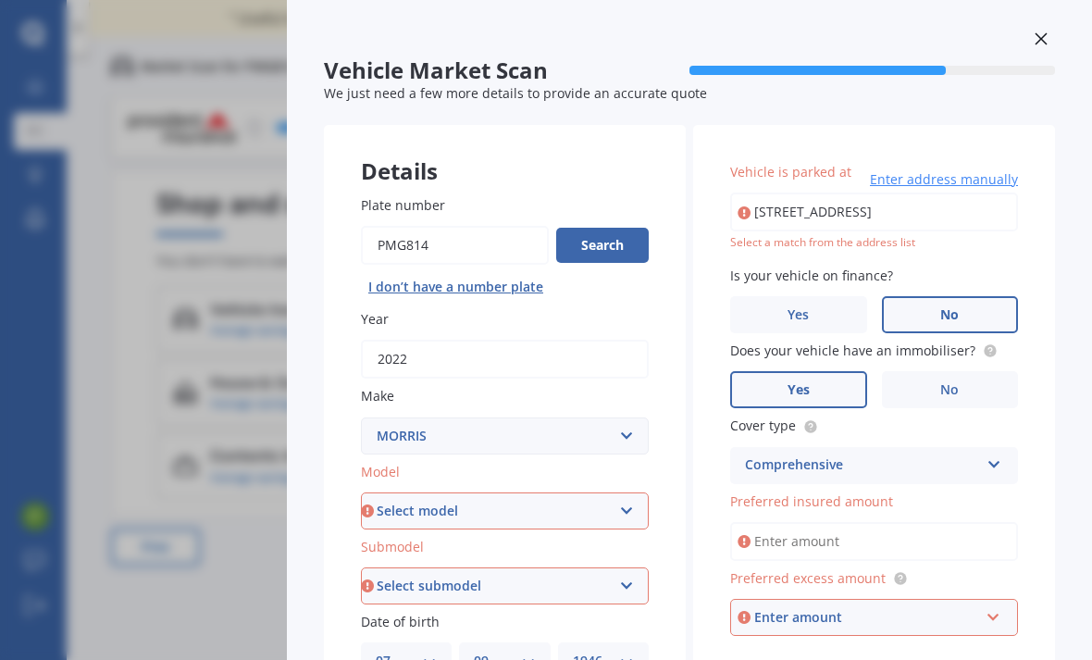
click at [637, 417] on select "Select make AC ALFA ROMEO ASTON MARTIN AUDI AUSTIN BEDFORD Bentley BMW BYD CADI…" at bounding box center [505, 435] width 288 height 37
select select "MITSUBISHI"
click at [508, 339] on input "2022" at bounding box center [505, 358] width 288 height 39
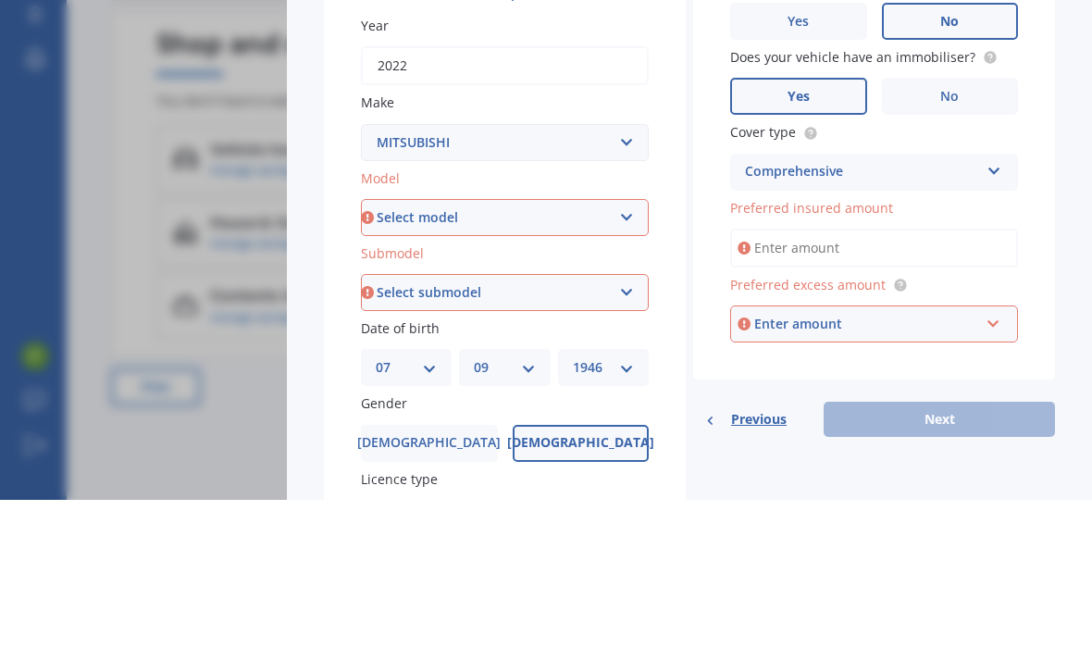
scroll to position [140, 0]
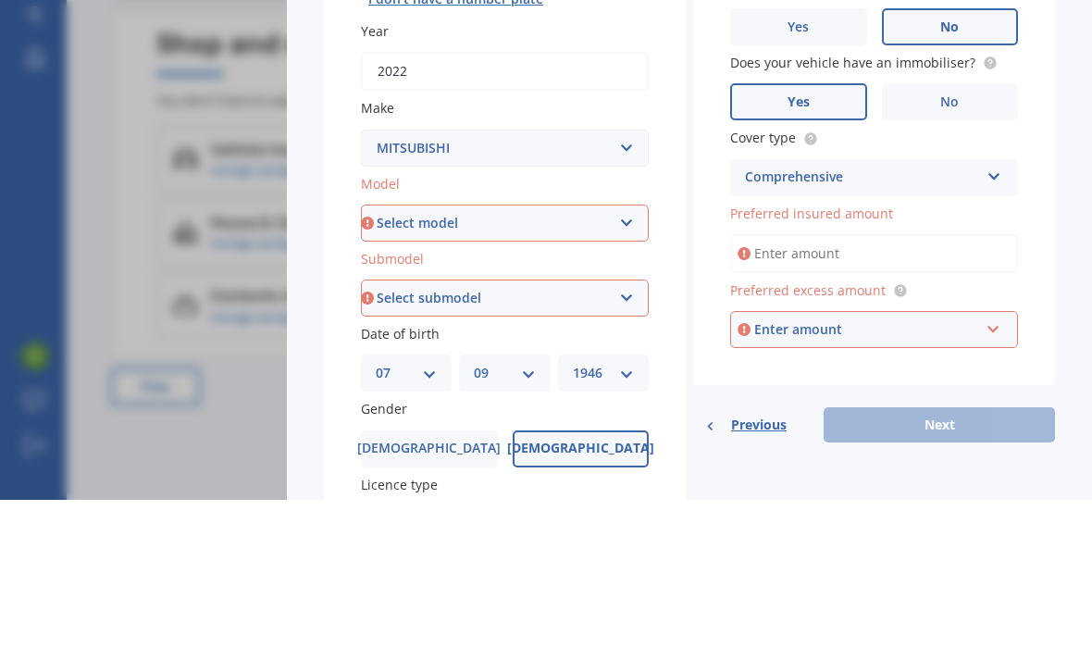
click at [631, 364] on select "Select model 380 Airtrek Aspire ASX Canter Carisma Challenger Challenger Diesel…" at bounding box center [505, 382] width 288 height 37
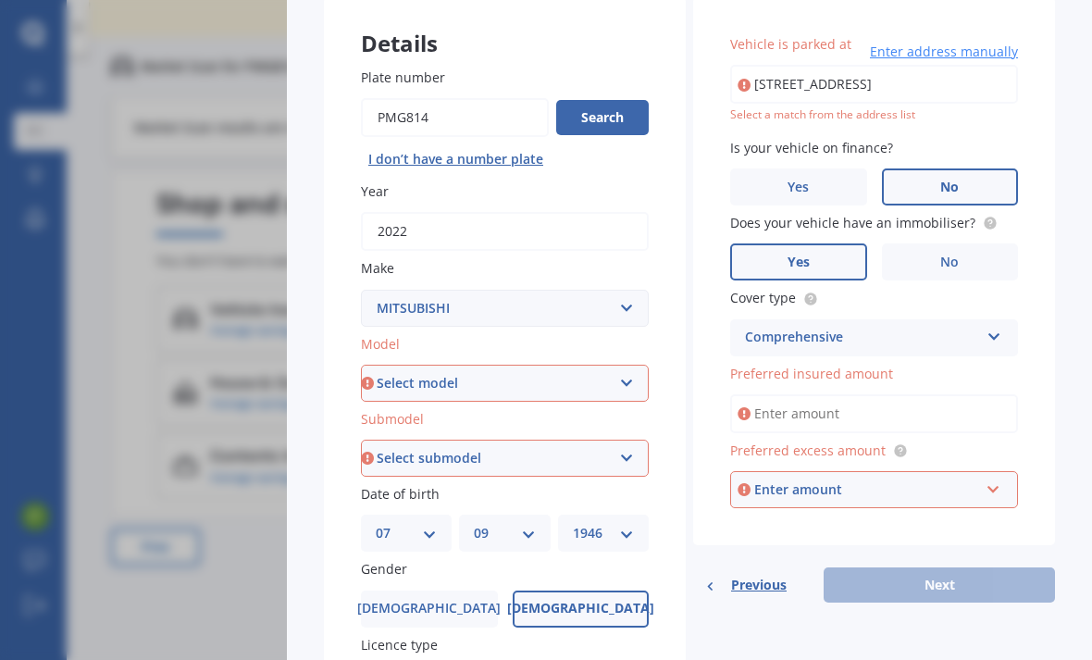
select select "ECLIPSE CROSS"
click at [620, 439] on select "Select submodel Black Edition Wagon 5dr CVT 8sp 1.5T PHEV VRX 4WD Hybrid PHEV X…" at bounding box center [505, 457] width 288 height 37
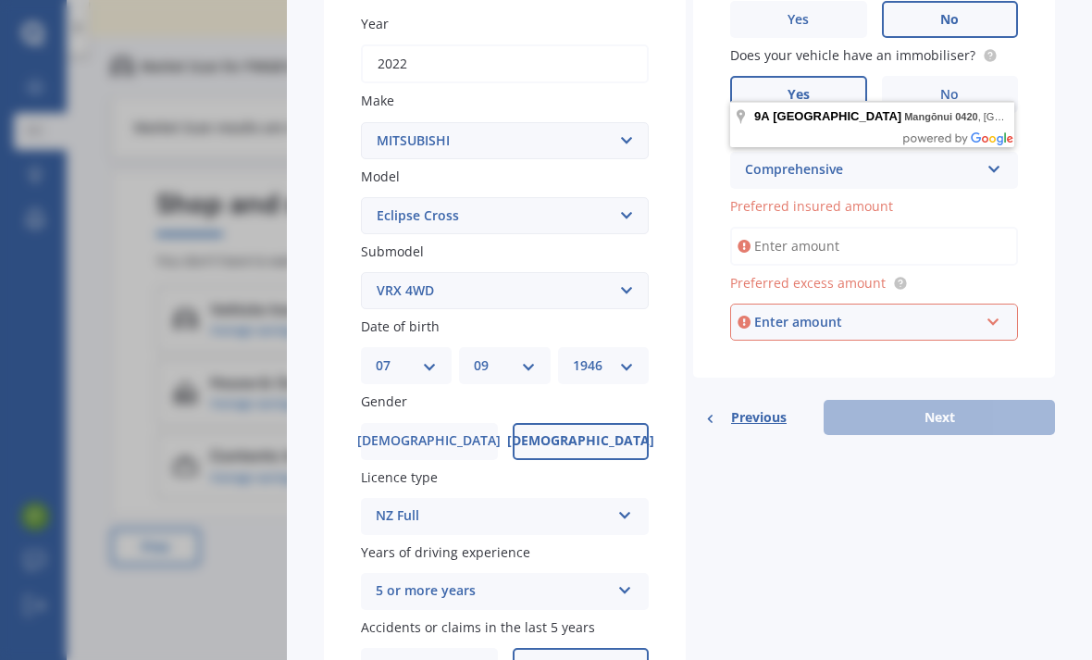
scroll to position [307, 0]
click at [640, 272] on select "Select submodel Black Edition Wagon 5dr CVT 8sp 1.5T PHEV VRX 4WD Hybrid PHEV X…" at bounding box center [505, 290] width 288 height 37
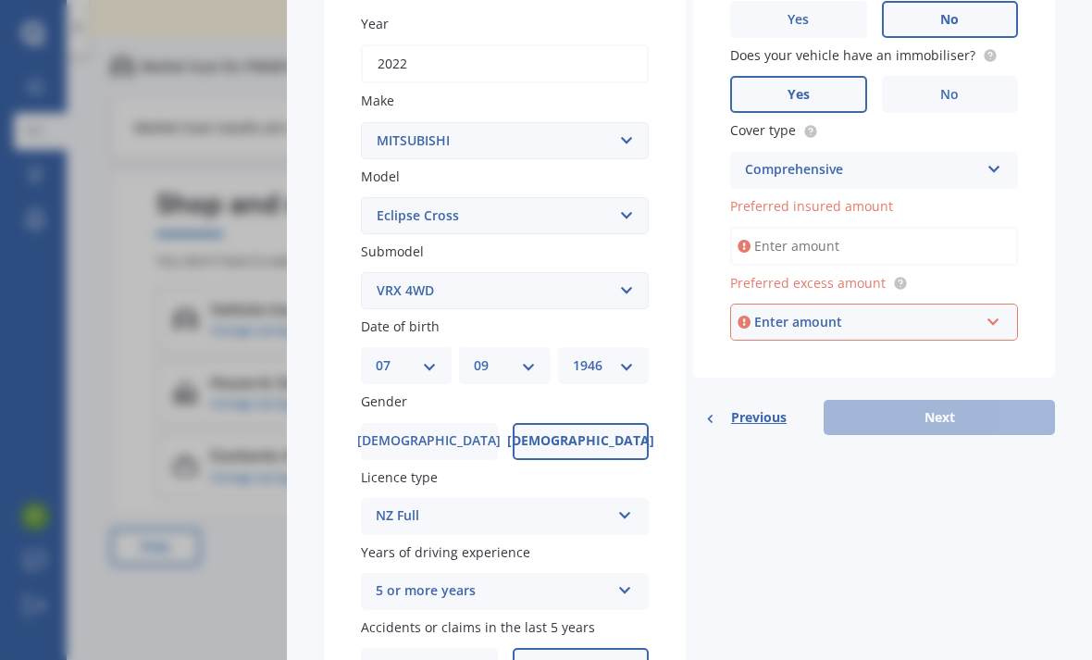
select select "PHEV VRX 4WD HYBRID"
click at [635, 272] on select "Select submodel Black Edition Wagon 5dr CVT 8sp 1.5T PHEV VRX 4WD Hybrid PHEV X…" at bounding box center [505, 290] width 288 height 37
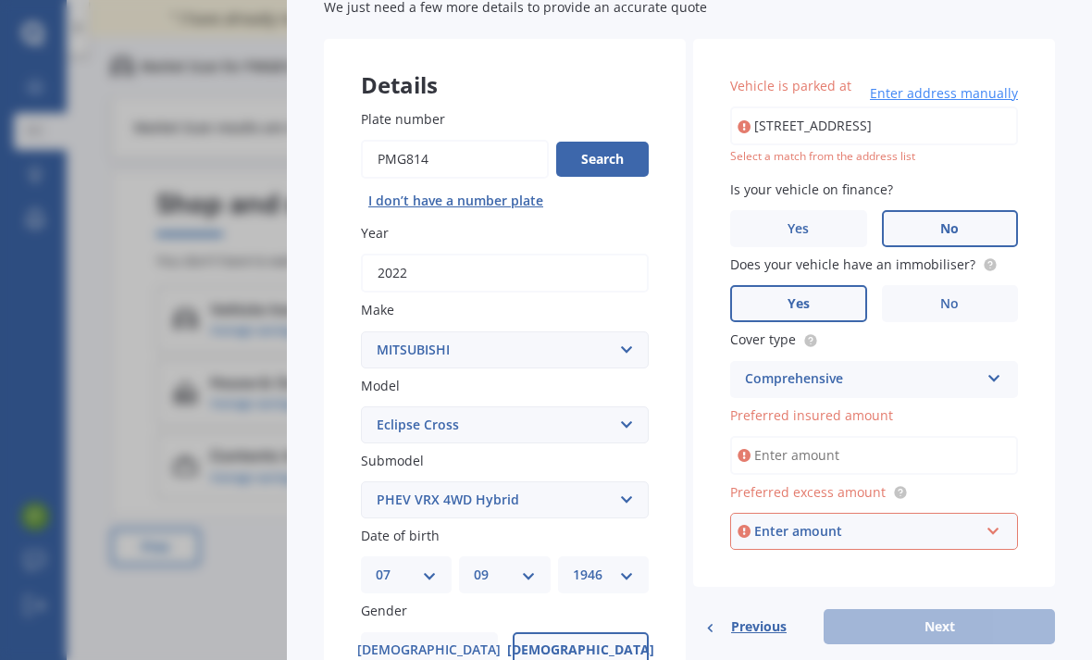
scroll to position [98, 0]
click at [886, 406] on span "Preferred insured amount" at bounding box center [811, 415] width 163 height 18
click at [886, 436] on input "Preferred insured amount" at bounding box center [874, 455] width 288 height 39
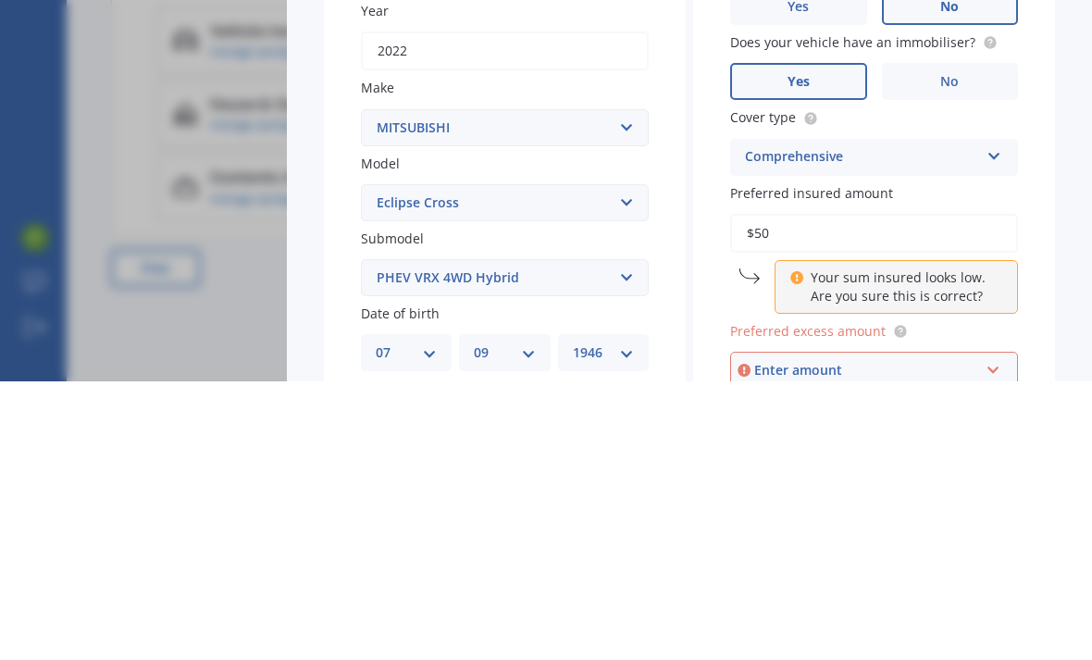
scroll to position [42, 0]
type input "$5"
type input "$35,000"
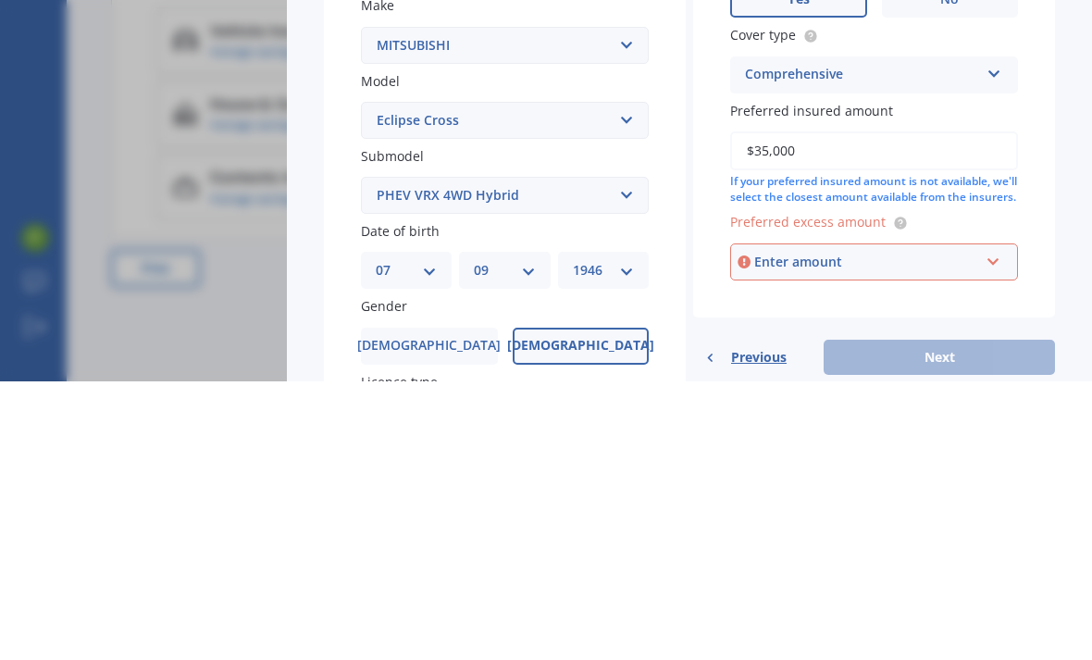
scroll to position [124, 0]
click at [908, 523] on input "text" at bounding box center [867, 540] width 271 height 35
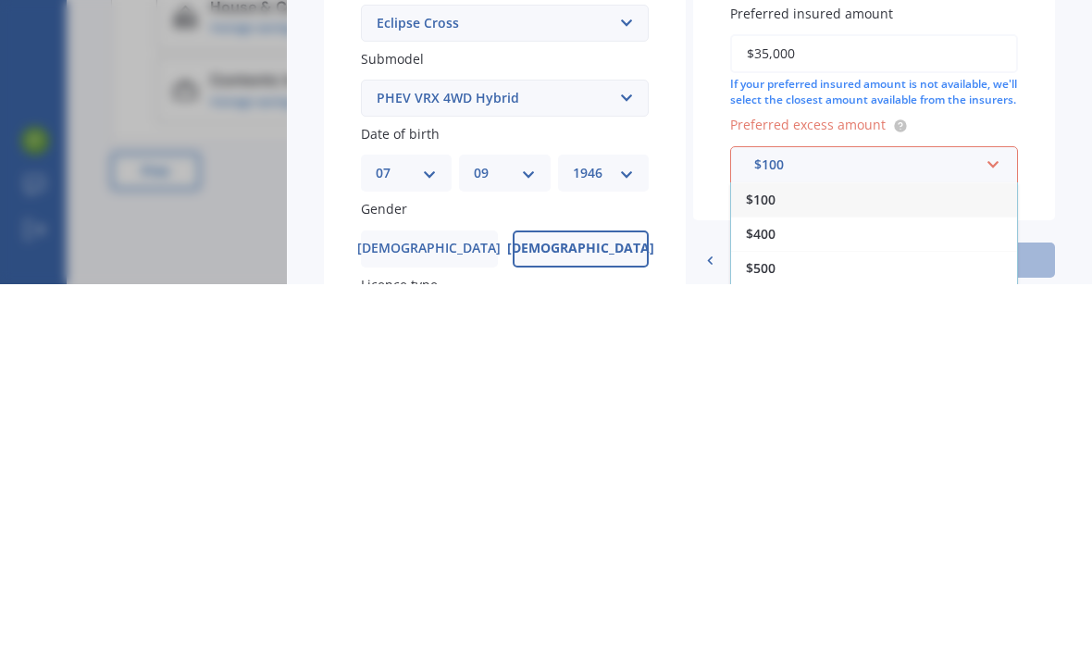
click at [777, 626] on div "$500" at bounding box center [874, 643] width 286 height 34
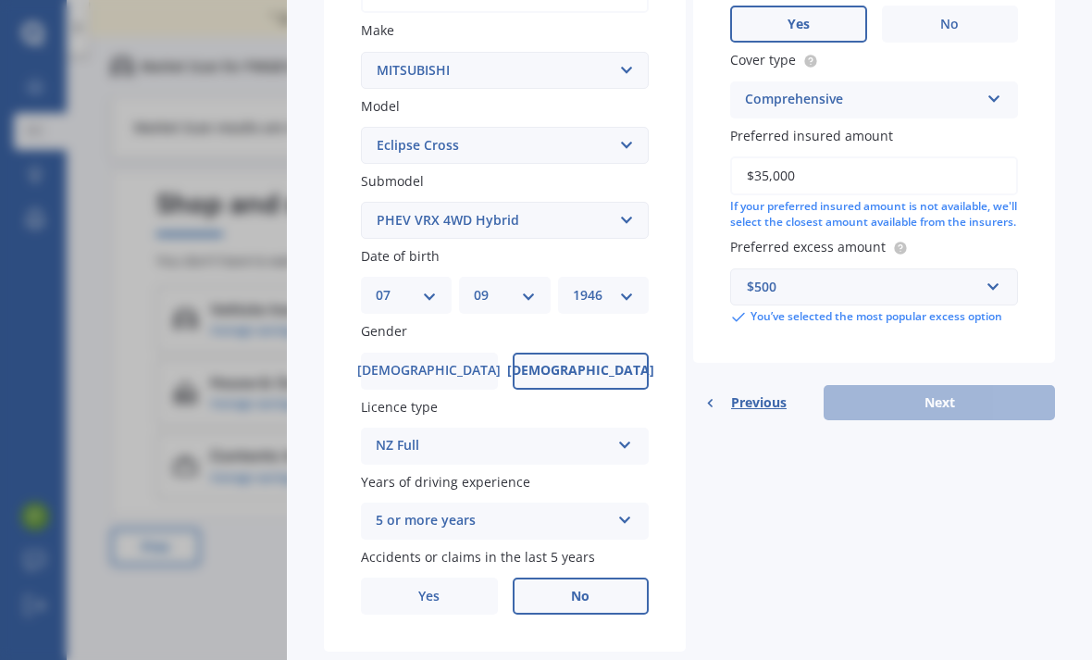
scroll to position [377, 0]
click at [994, 460] on div "Details Plate number Search I don’t have a number plate Year 2022 Make Select m…" at bounding box center [689, 205] width 731 height 893
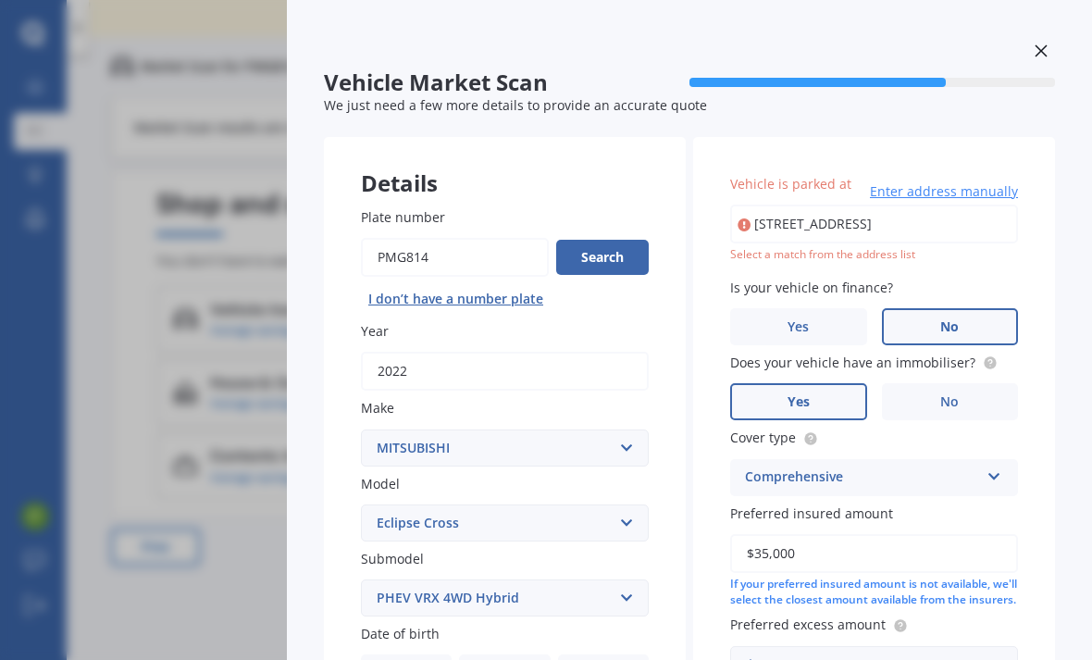
scroll to position [0, 0]
click at [967, 182] on span "Enter address manually" at bounding box center [944, 191] width 148 height 19
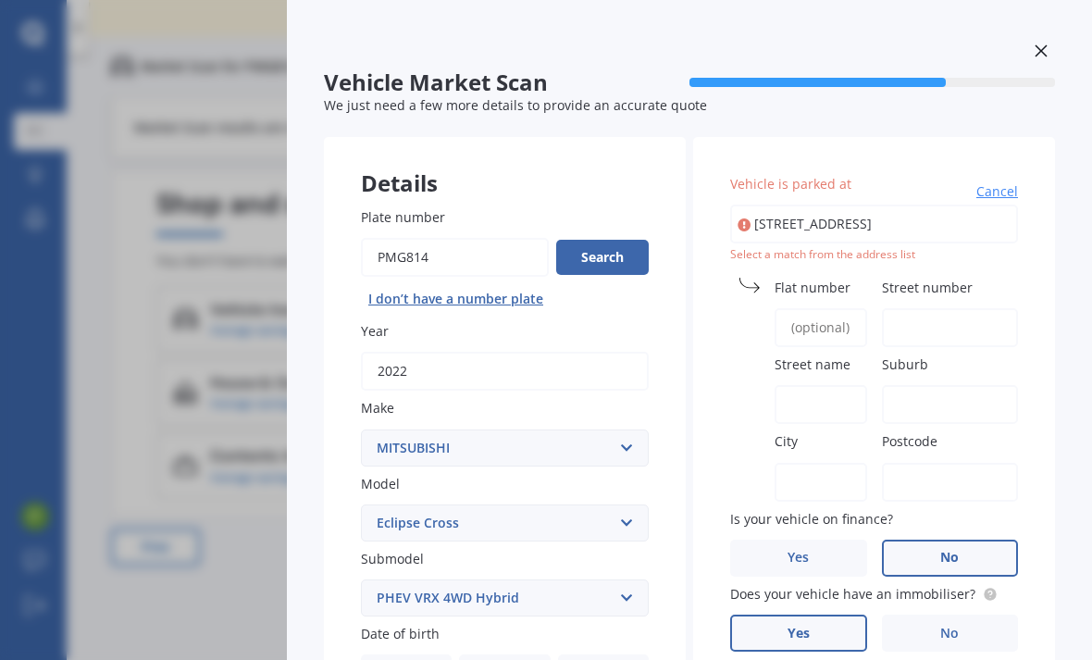
click at [834, 278] on span "Flat number" at bounding box center [812, 287] width 76 height 18
click at [834, 308] on input "Flat number" at bounding box center [820, 327] width 93 height 39
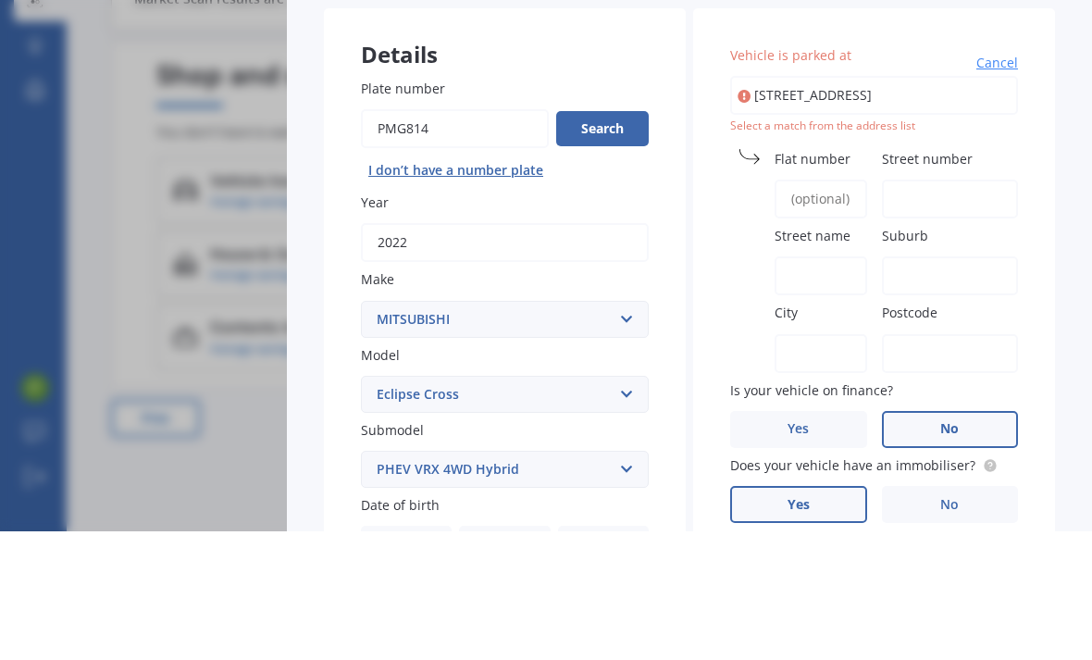
click at [1017, 308] on input "Street number" at bounding box center [950, 327] width 137 height 39
click at [1008, 278] on label "Street number" at bounding box center [947, 287] width 130 height 19
click at [1008, 308] on input "Street number" at bounding box center [950, 327] width 137 height 39
click at [819, 355] on span "Street name" at bounding box center [812, 364] width 76 height 18
click at [819, 385] on input "Street name" at bounding box center [820, 404] width 93 height 39
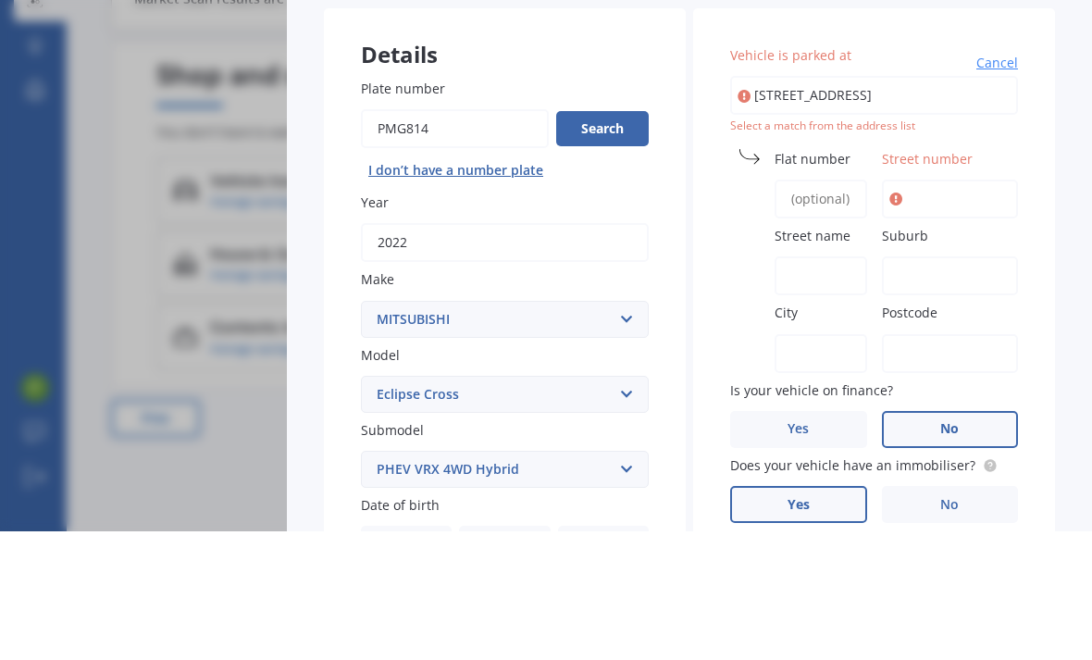
click at [1044, 175] on div "Vehicle is parked at 9A Beach Road, Mangōnui 0420 Cancel Select a match from th…" at bounding box center [874, 554] width 362 height 834
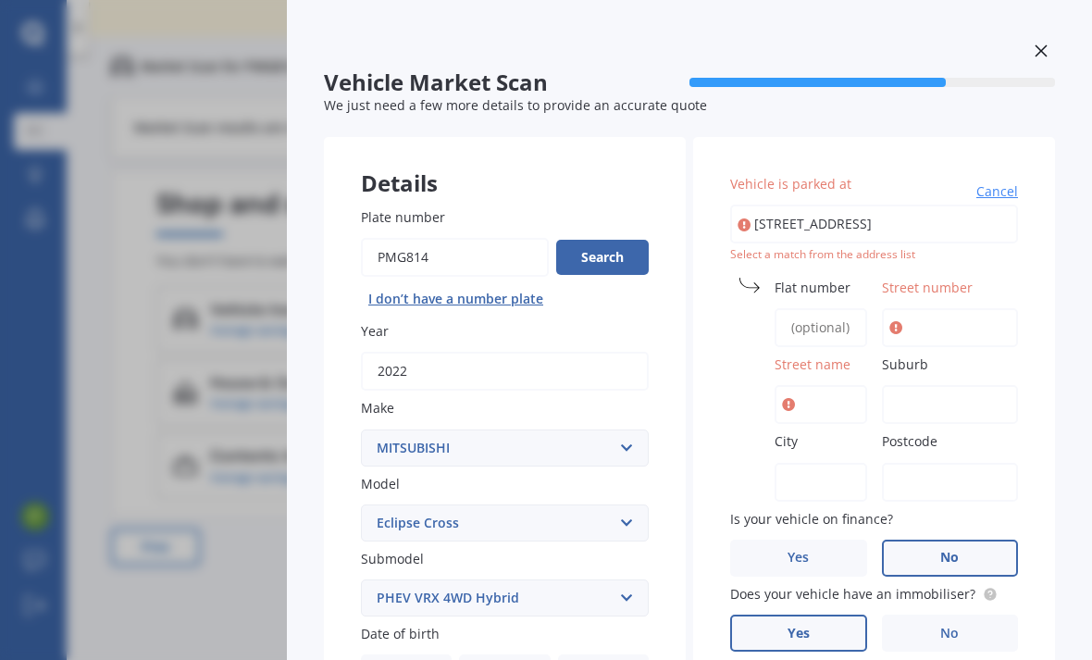
click at [908, 204] on input "9A Beach Road, Mangōnui 0420" at bounding box center [874, 223] width 288 height 39
type input "9A Beach Road, Mangōnui 0420"
type input "9A"
type input "Beach Road"
type input "Mangōnui"
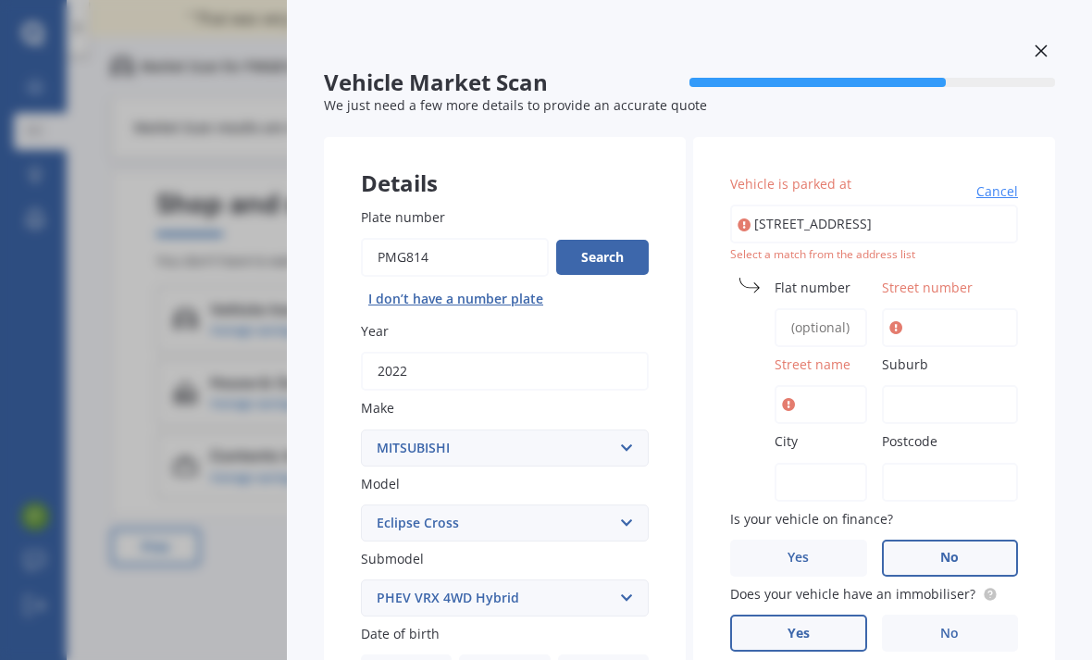
type input "Northland Region"
type input "0420"
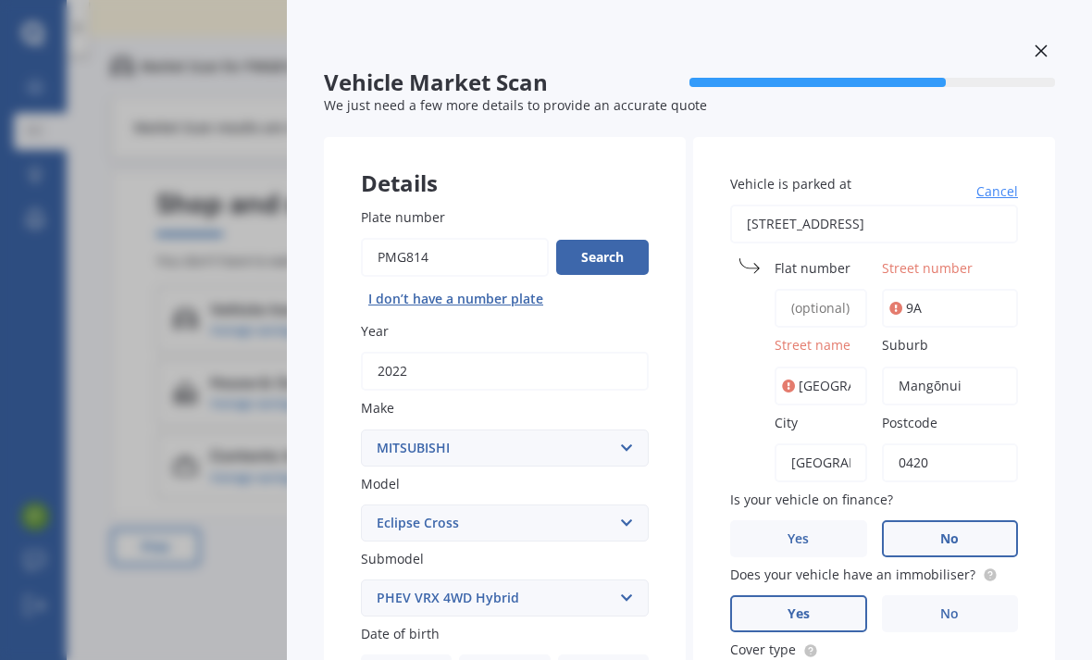
click at [932, 259] on span "Street number" at bounding box center [927, 268] width 91 height 18
click at [932, 289] on input "9A" at bounding box center [950, 308] width 137 height 39
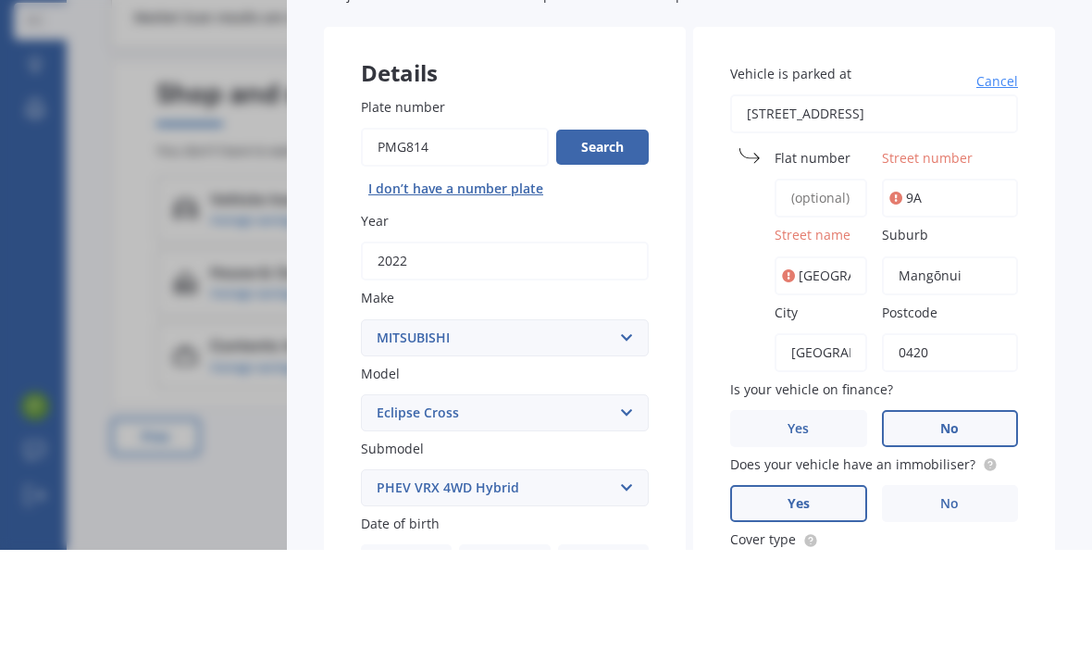
type input "9AB"
type input "9A"
click at [815, 337] on span "Street name" at bounding box center [812, 346] width 76 height 18
click at [815, 366] on input "Beach Road" at bounding box center [820, 385] width 93 height 39
click at [799, 337] on span "Street name" at bounding box center [812, 346] width 76 height 18
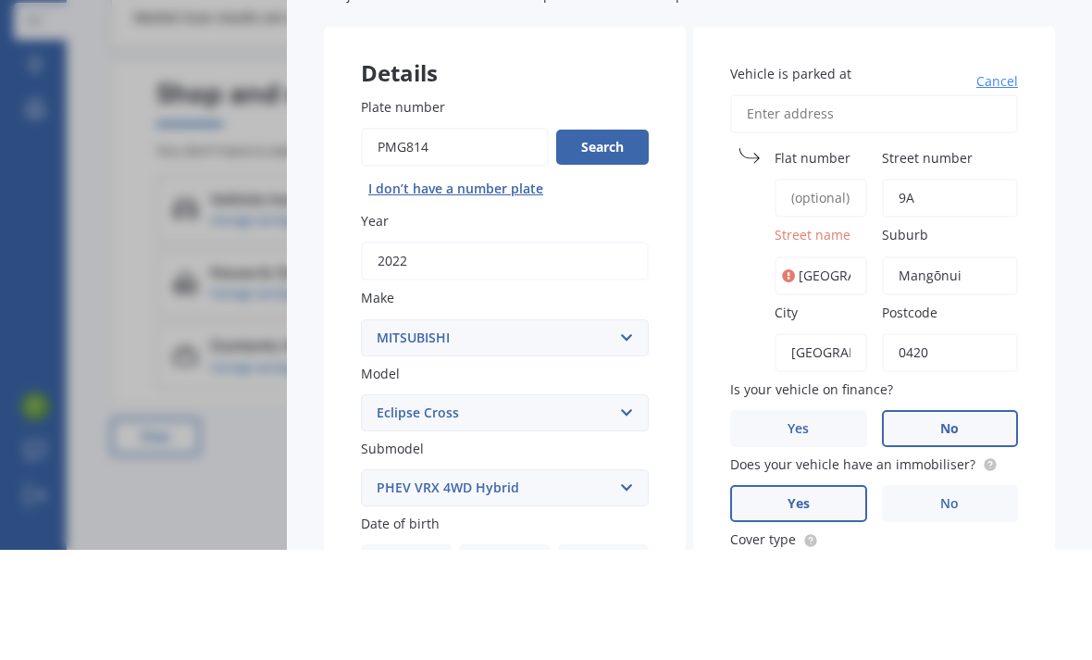
click at [799, 366] on input "Beach Road" at bounding box center [820, 385] width 93 height 39
type input "Beach Road"
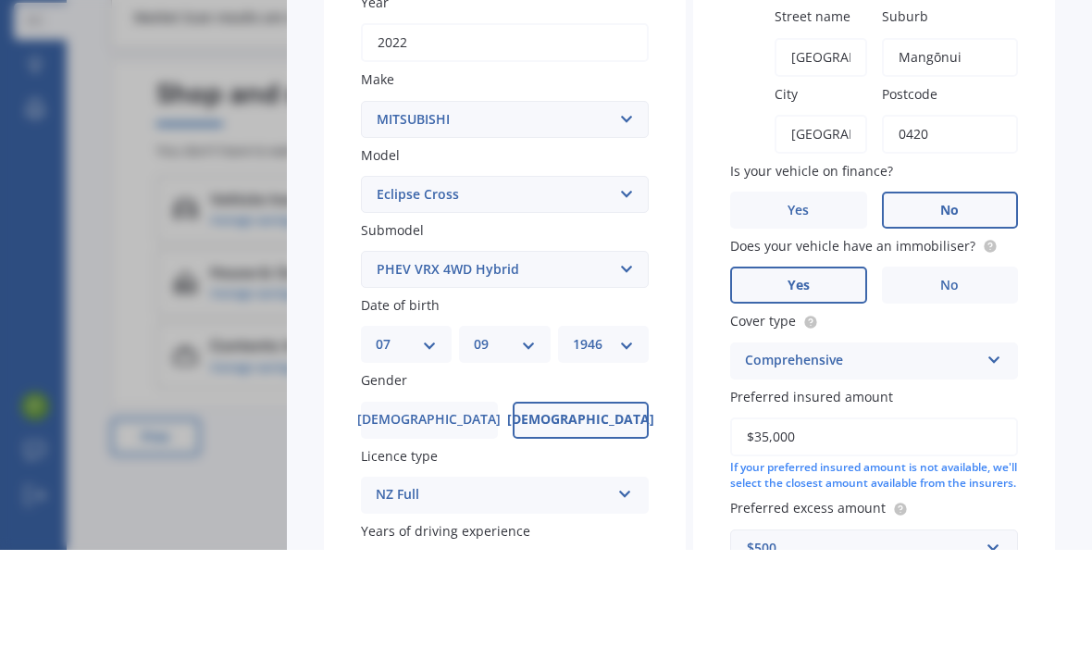
scroll to position [213, 0]
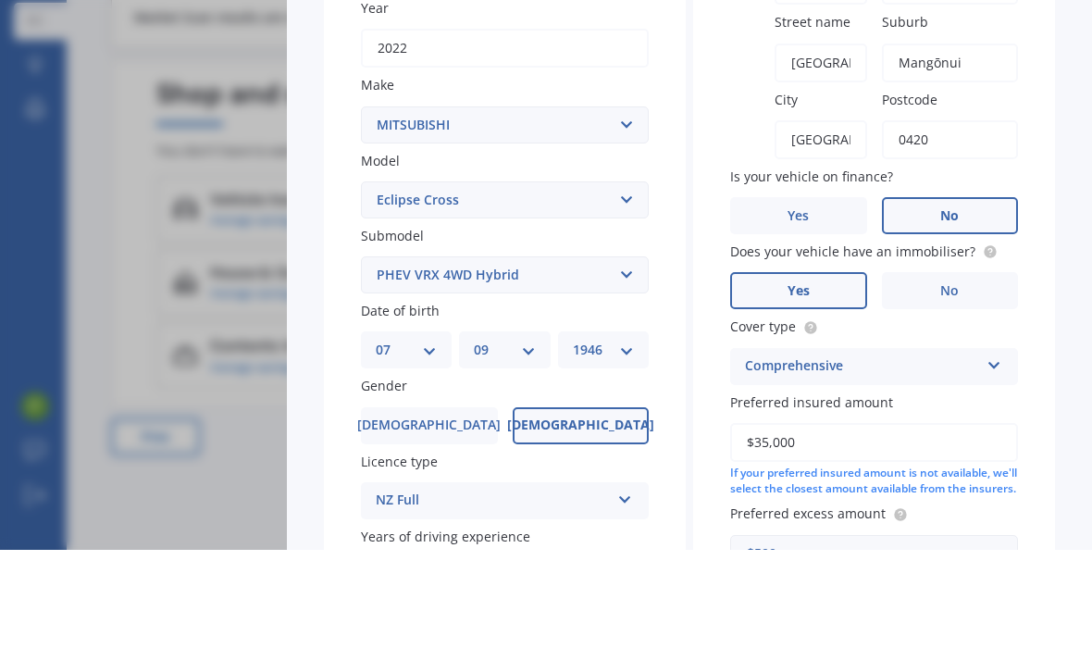
click at [1032, 204] on div "Vehicle is parked at Cancel Flat number Street number 9A Street name Beach Road…" at bounding box center [874, 331] width 362 height 815
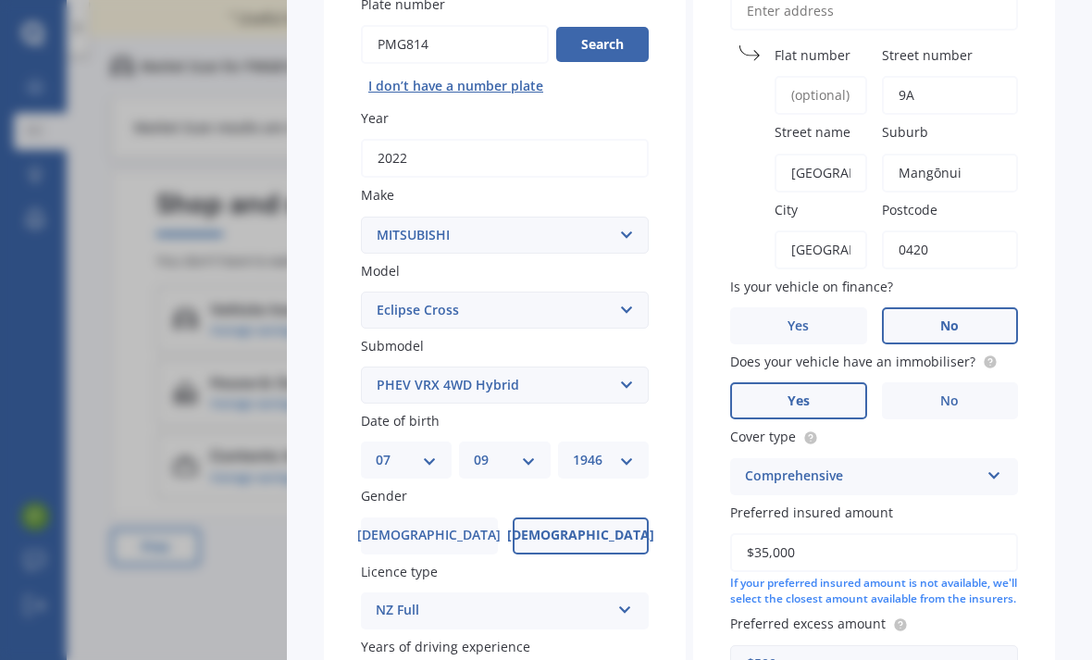
click at [970, 200] on label "Postcode" at bounding box center [947, 209] width 130 height 19
click at [970, 230] on input "0420" at bounding box center [950, 249] width 137 height 39
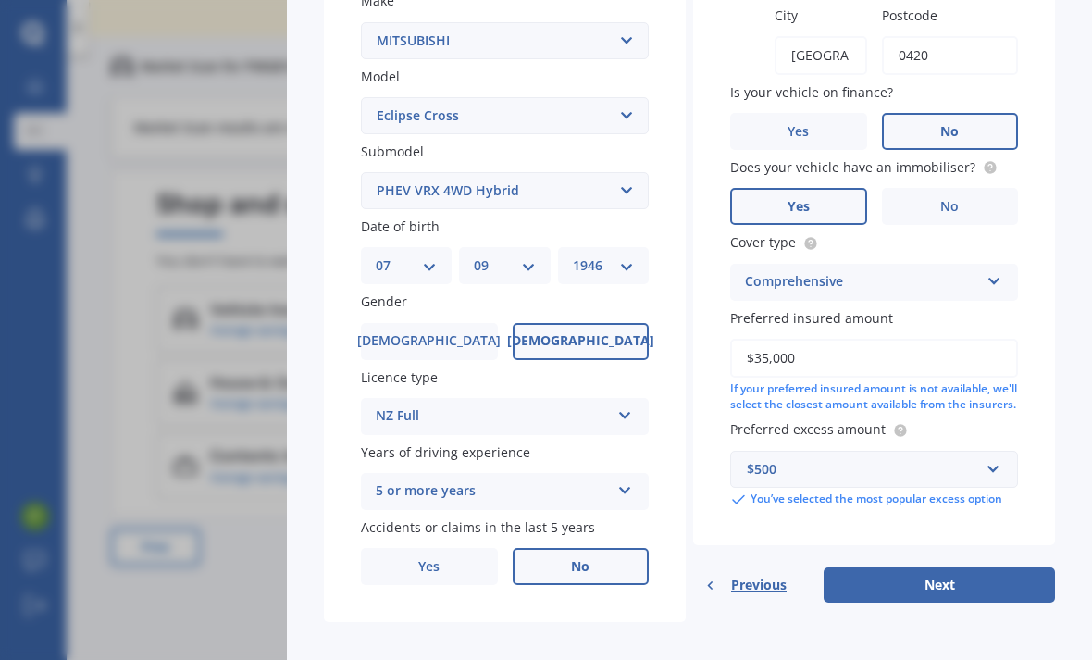
scroll to position [405, 0]
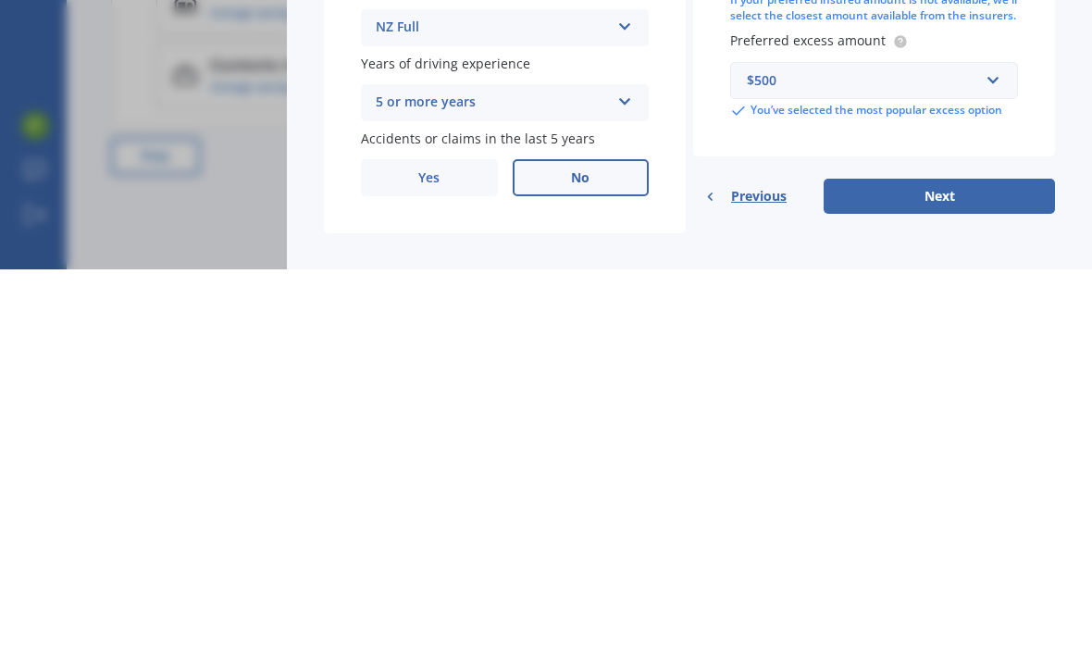
click at [939, 569] on button "Next" at bounding box center [938, 586] width 231 height 35
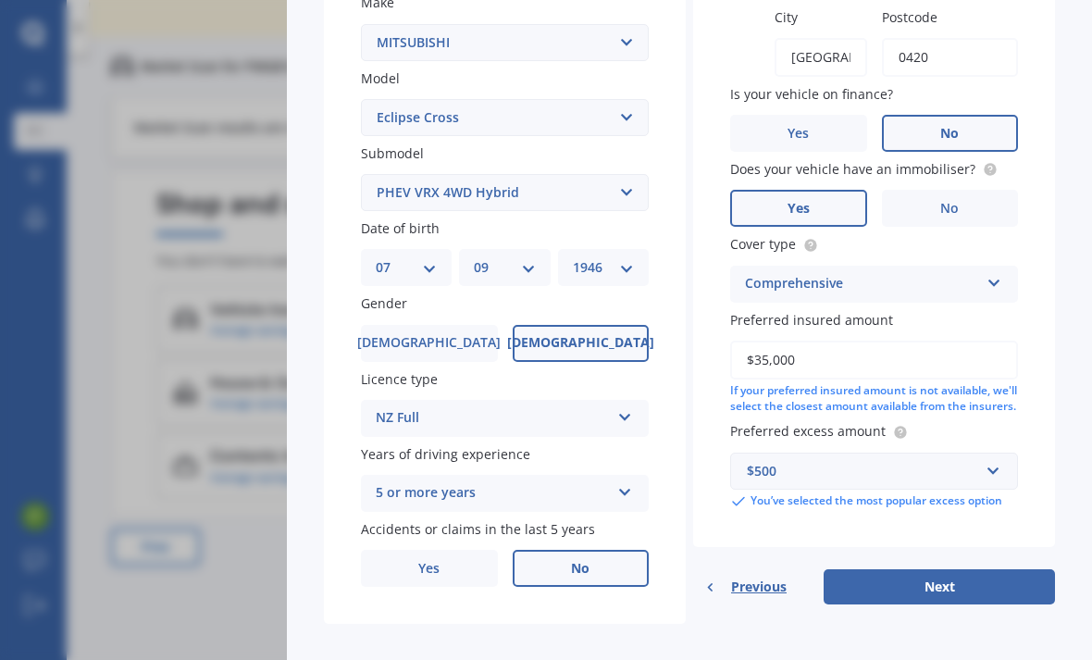
select select "07"
select select "09"
select select "1946"
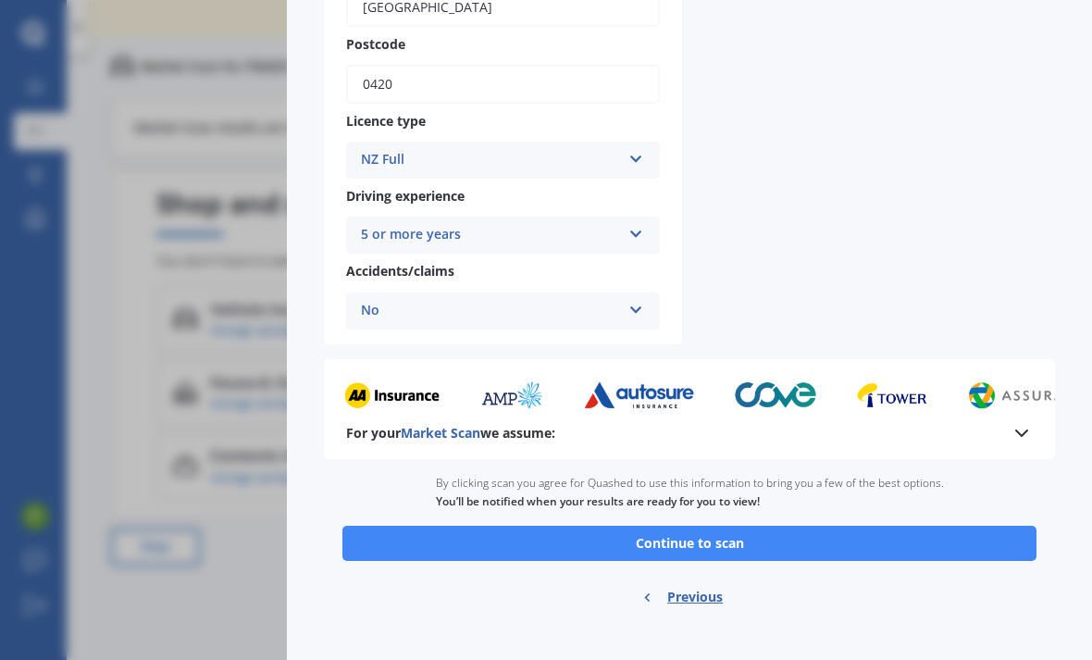
scroll to position [650, 0]
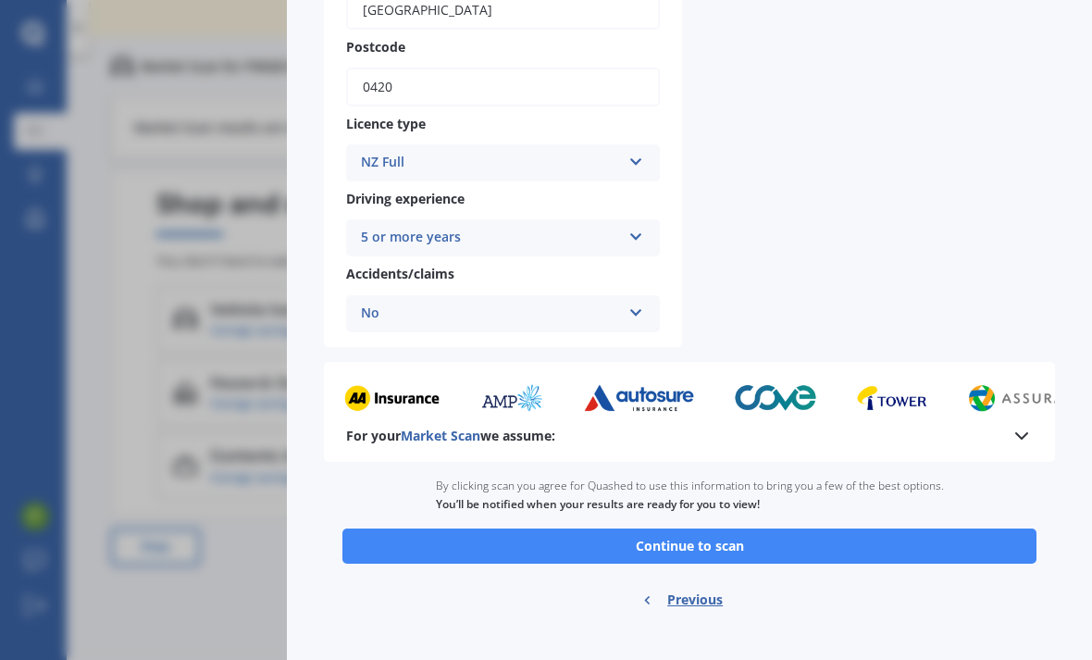
click at [721, 528] on button "Continue to scan" at bounding box center [689, 545] width 694 height 35
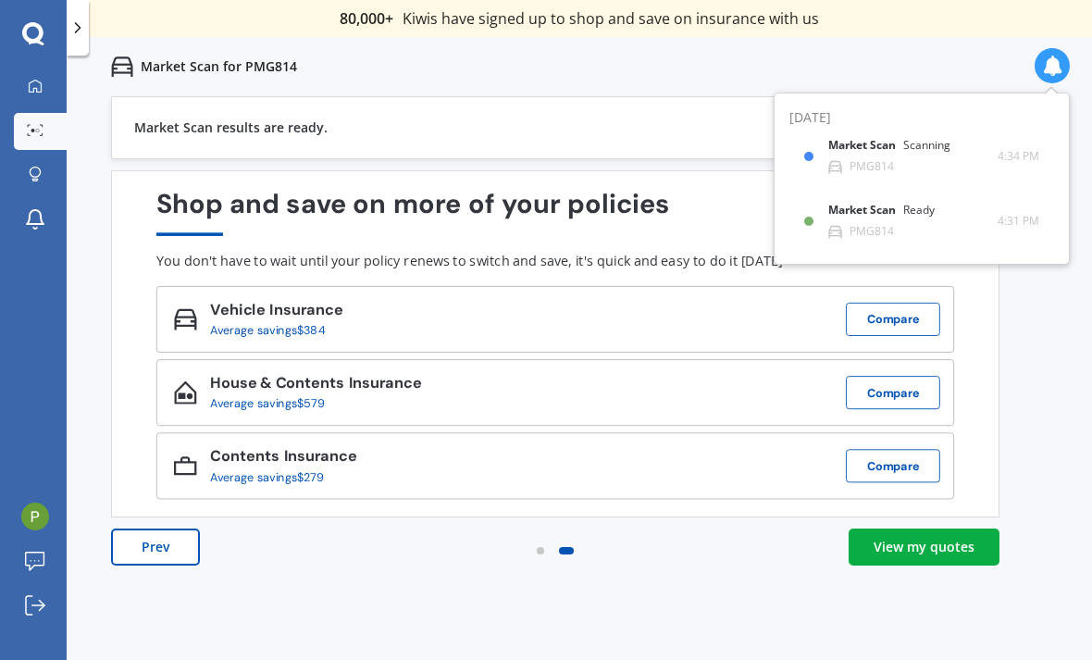
click at [958, 537] on div "View my quotes" at bounding box center [923, 546] width 101 height 19
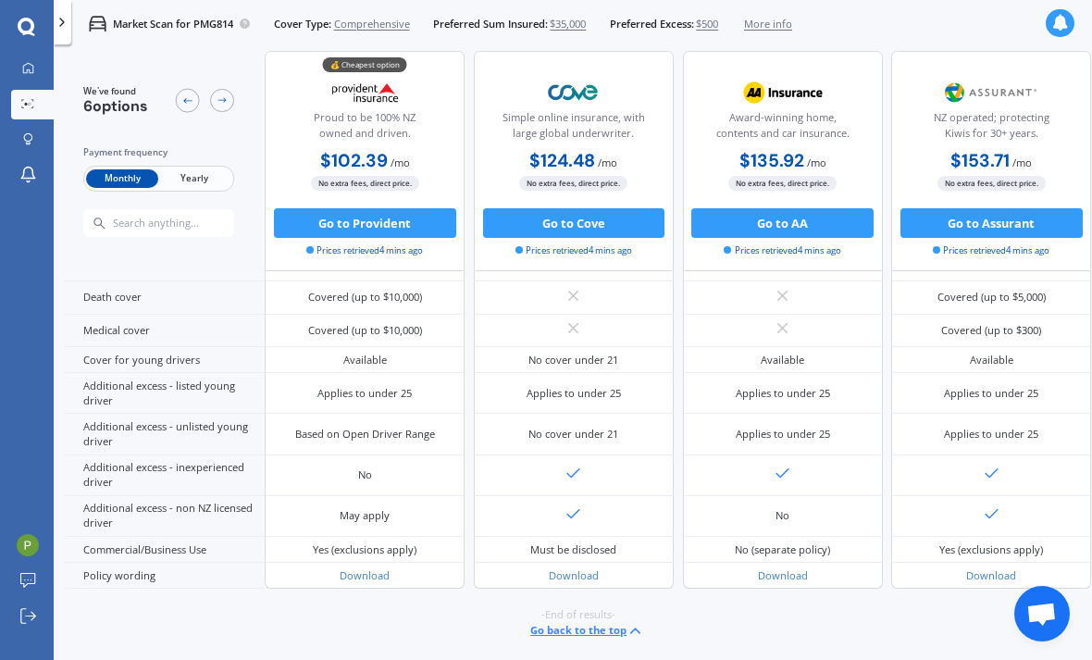
scroll to position [1071, 0]
click at [808, 568] on link "Download" at bounding box center [783, 575] width 50 height 14
click at [378, 568] on link "Download" at bounding box center [364, 575] width 50 height 14
